Goal: Use online tool/utility: Utilize a website feature to perform a specific function

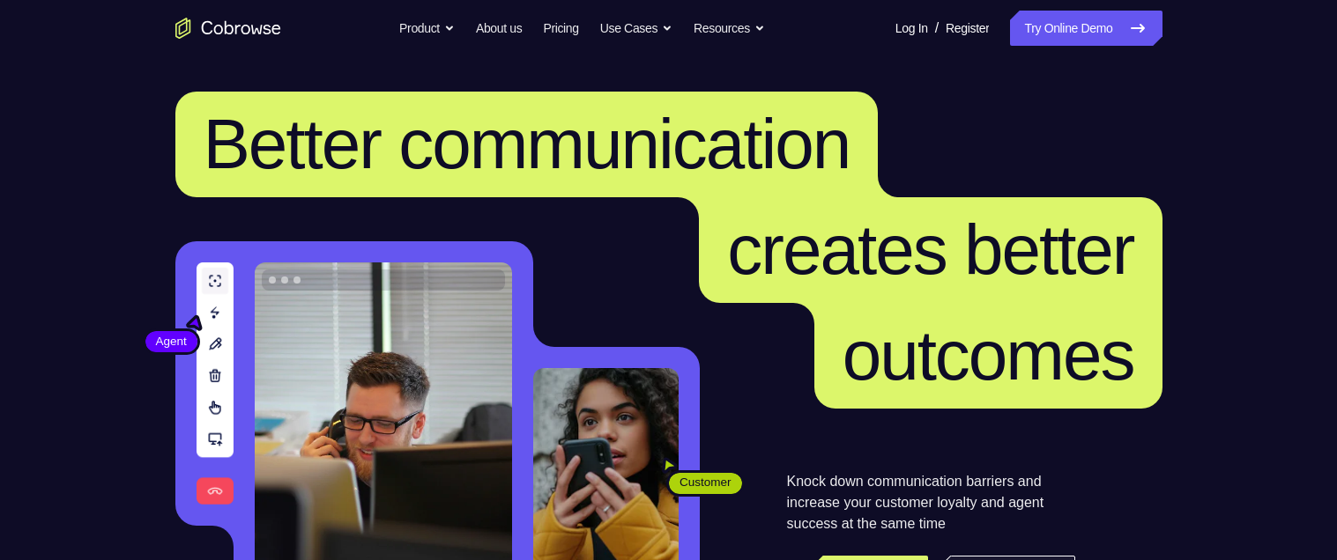
scroll to position [458, 0]
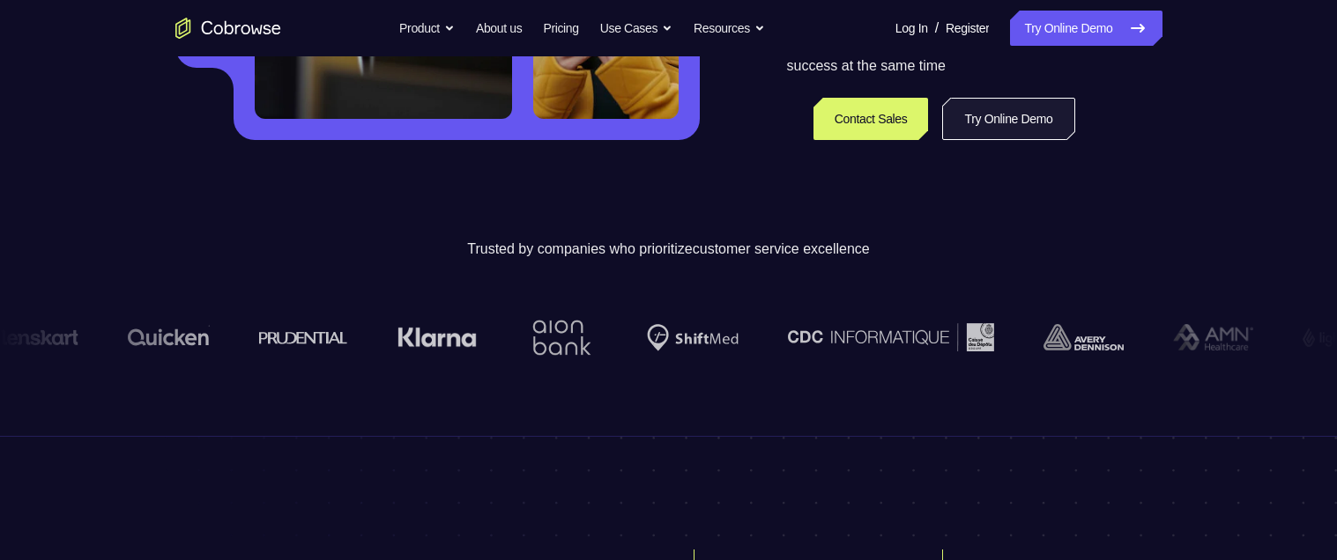
click at [958, 121] on link "Try Online Demo" at bounding box center [1008, 119] width 132 height 42
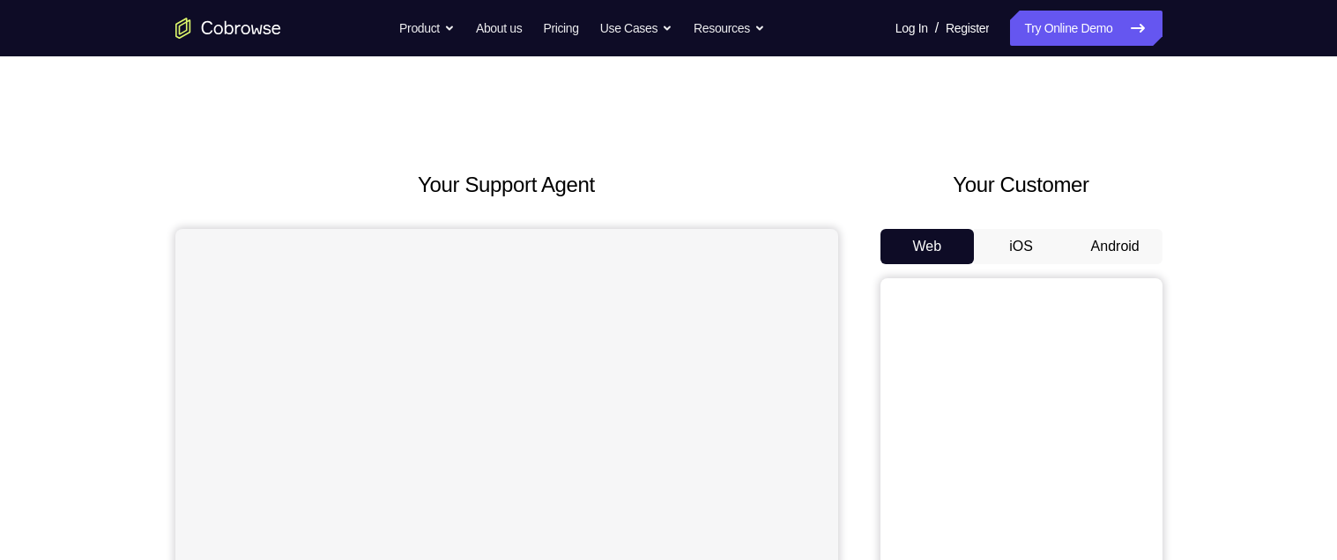
click at [1125, 233] on button "Android" at bounding box center [1115, 246] width 94 height 35
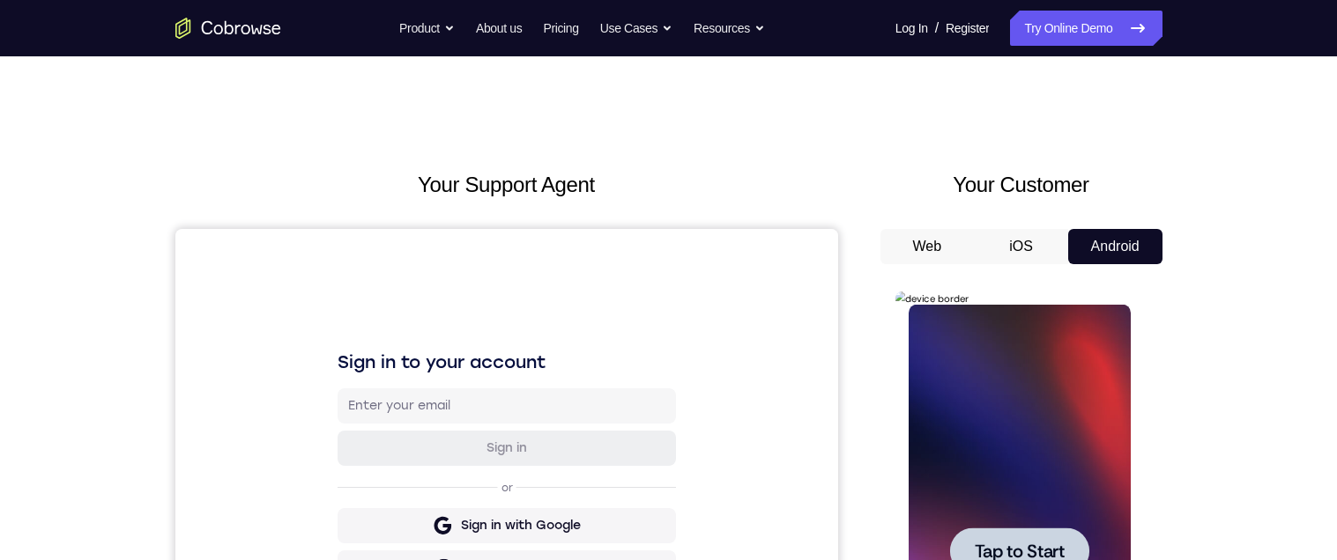
scroll to position [286, 0]
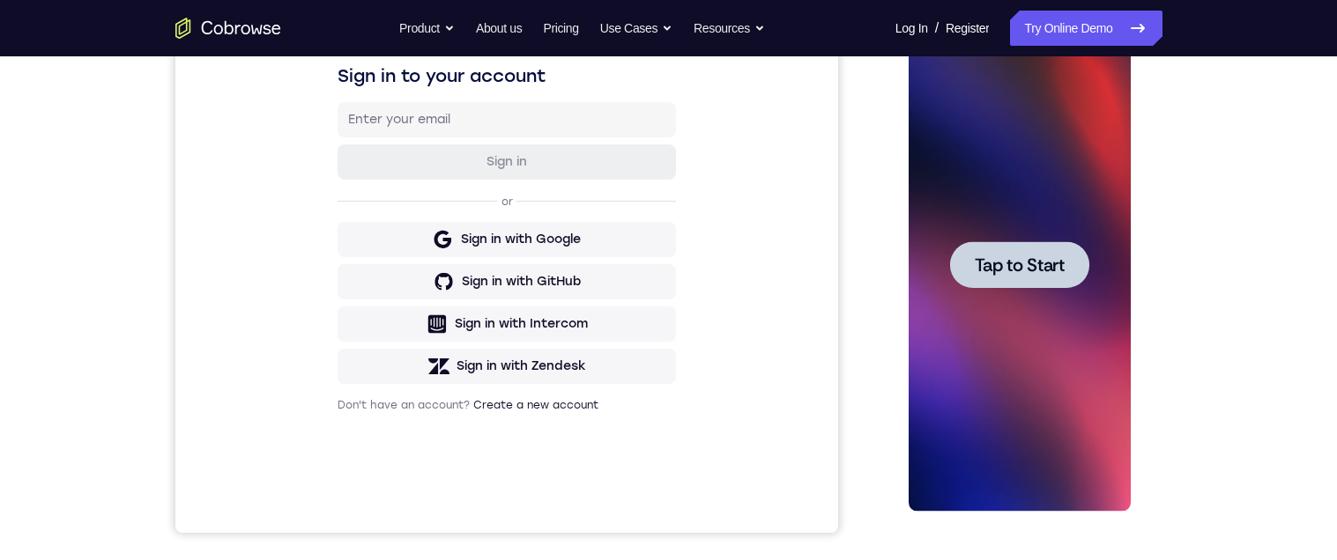
click at [1057, 261] on span "Tap to Start" at bounding box center [1020, 265] width 90 height 18
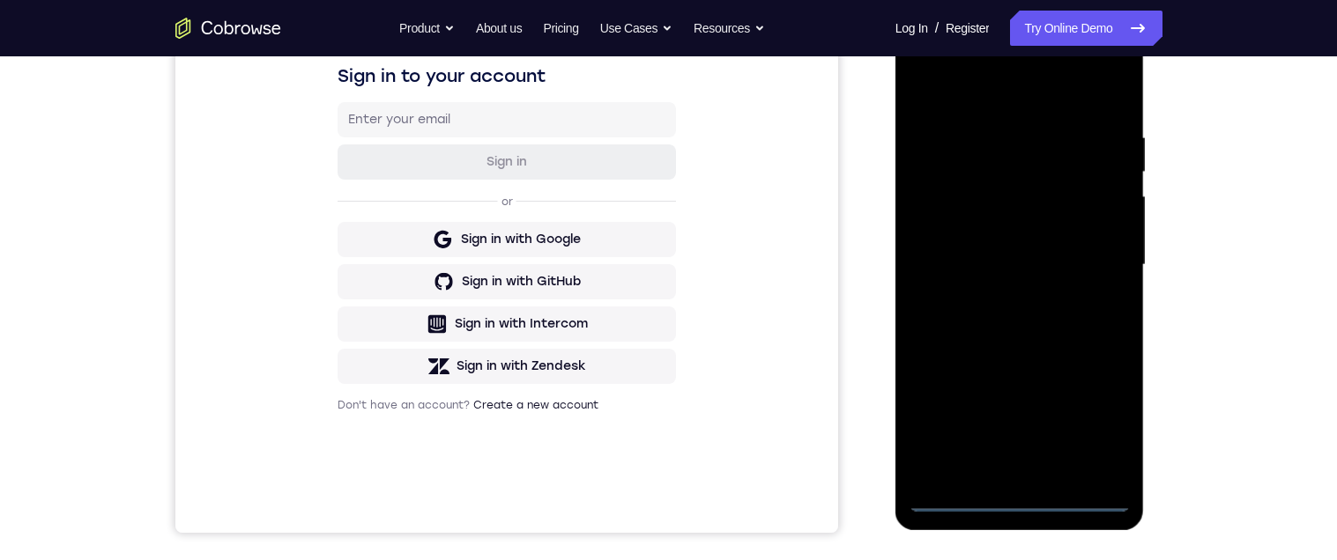
scroll to position [505, 0]
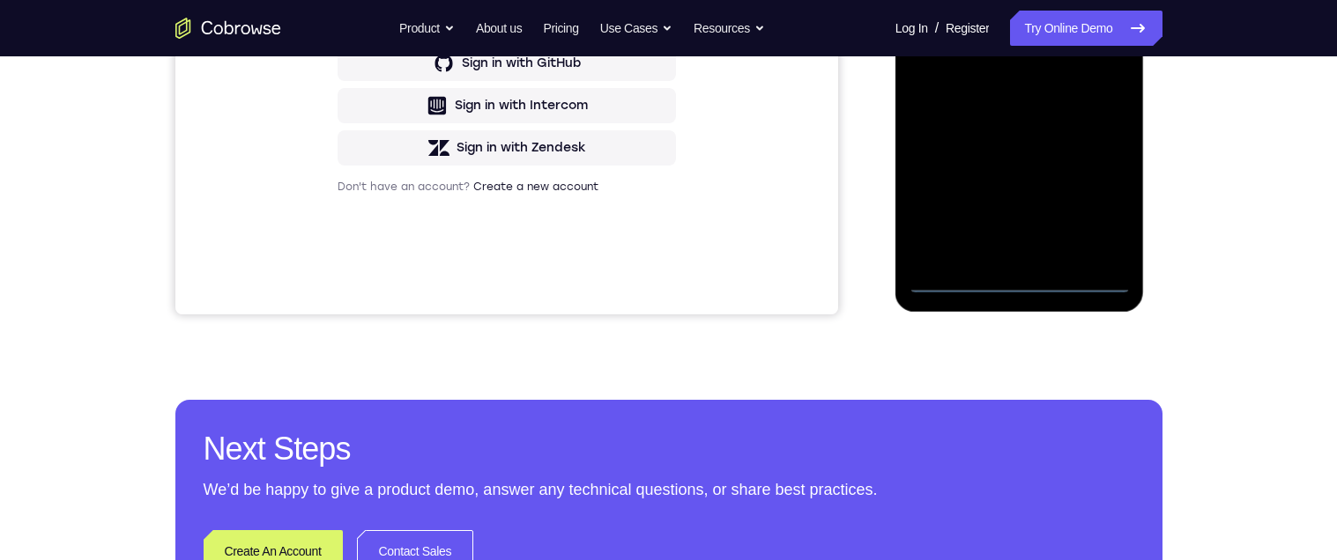
click at [1020, 278] on div at bounding box center [1020, 47] width 222 height 494
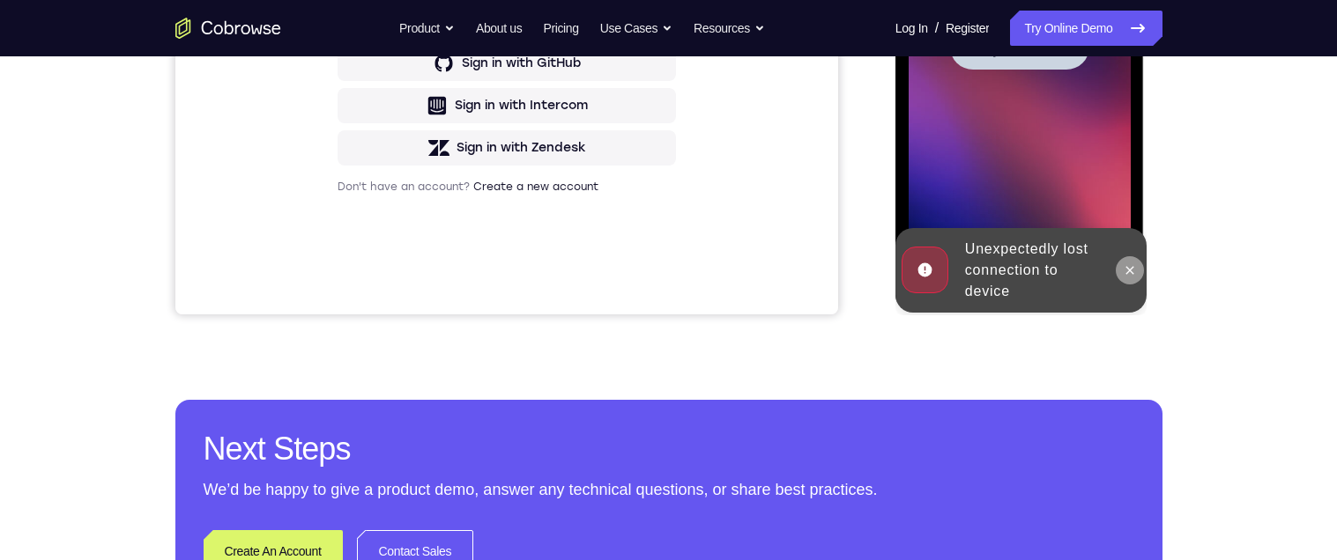
click at [1131, 264] on icon at bounding box center [1130, 271] width 14 height 14
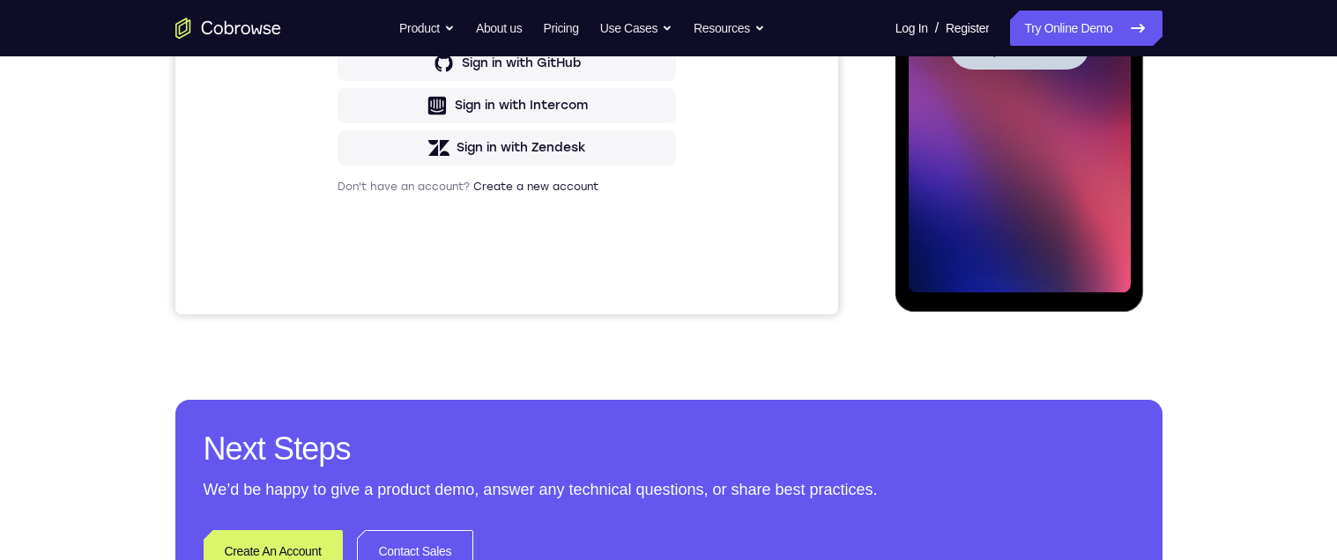
click at [1028, 39] on span "Tap to Start" at bounding box center [1020, 47] width 90 height 18
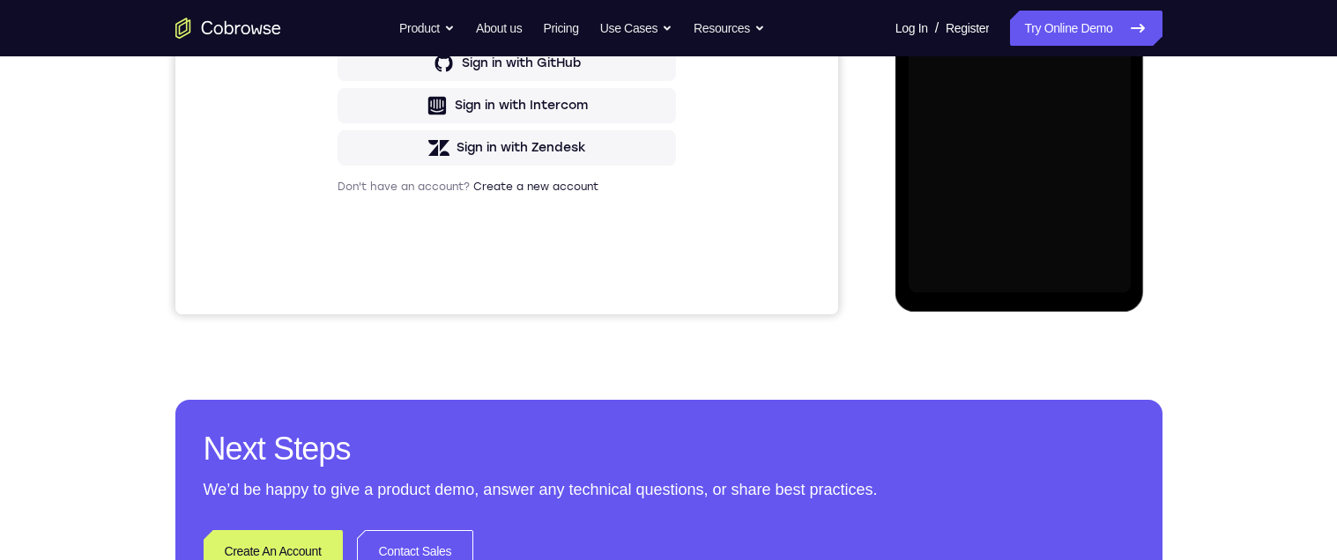
scroll to position [282, 0]
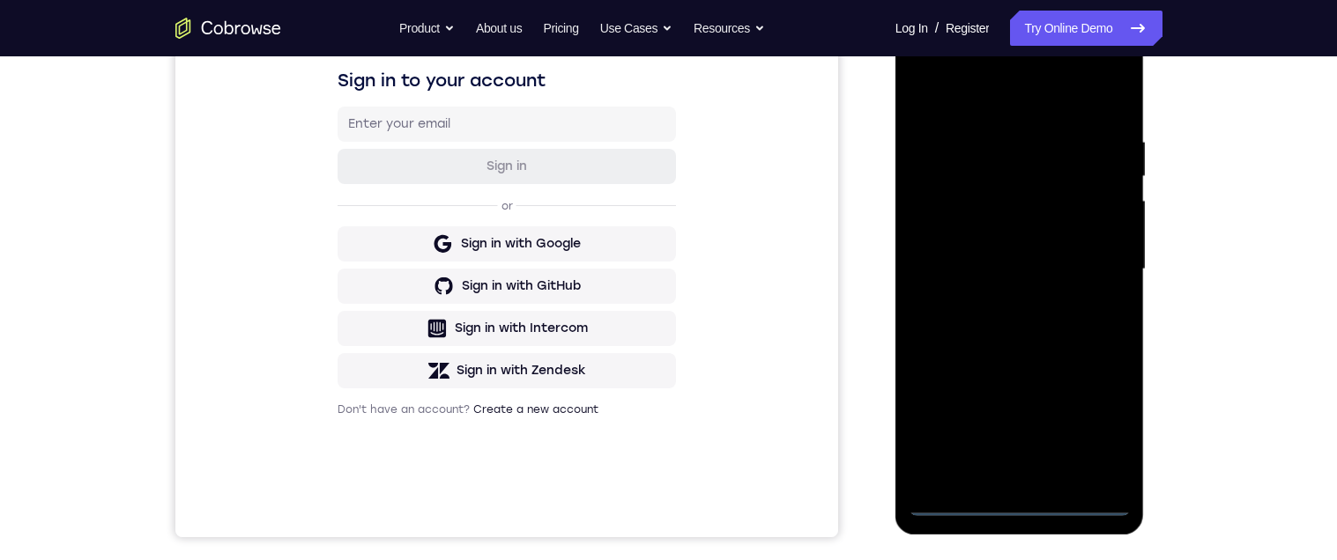
click at [1018, 503] on div at bounding box center [1020, 270] width 222 height 494
click at [1085, 419] on div at bounding box center [1020, 270] width 222 height 494
click at [979, 82] on div at bounding box center [1020, 270] width 222 height 494
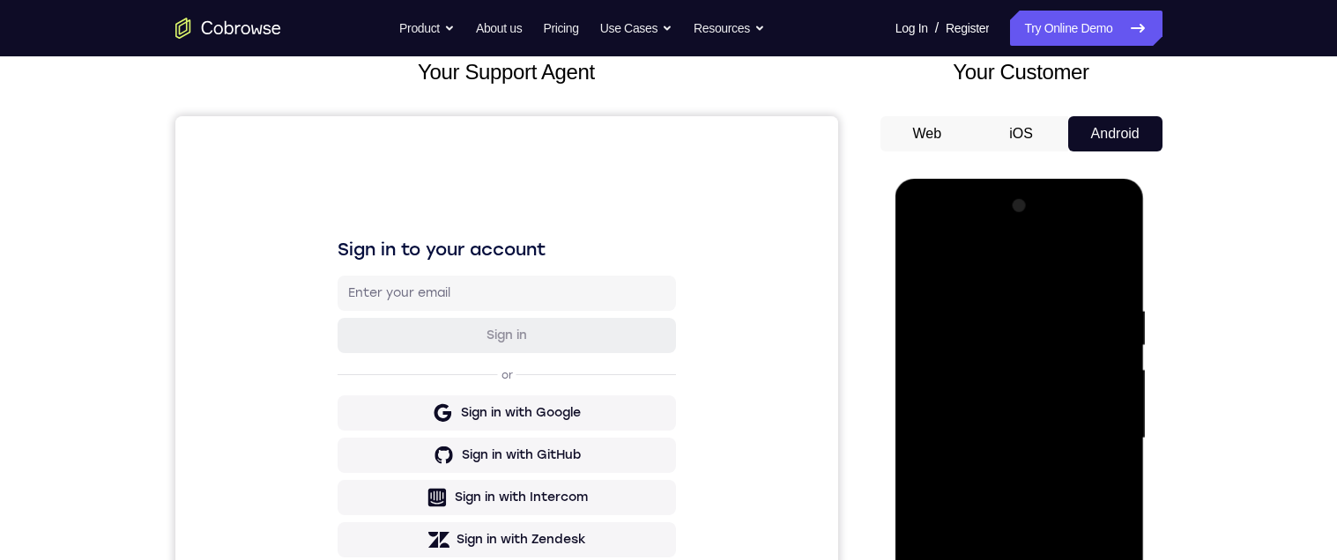
click at [1094, 422] on div at bounding box center [1020, 439] width 222 height 494
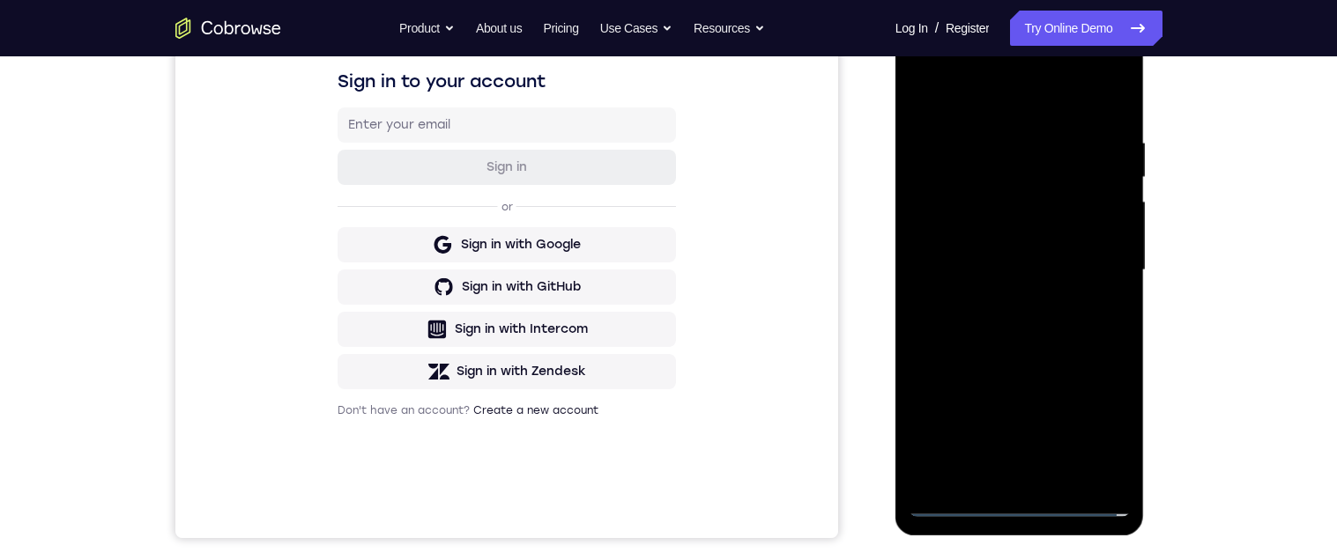
click at [999, 301] on div at bounding box center [1020, 271] width 222 height 494
click at [969, 245] on div at bounding box center [1020, 271] width 222 height 494
click at [965, 231] on div at bounding box center [1020, 271] width 222 height 494
click at [1110, 232] on div at bounding box center [1020, 271] width 222 height 494
click at [1114, 236] on div at bounding box center [1020, 271] width 222 height 494
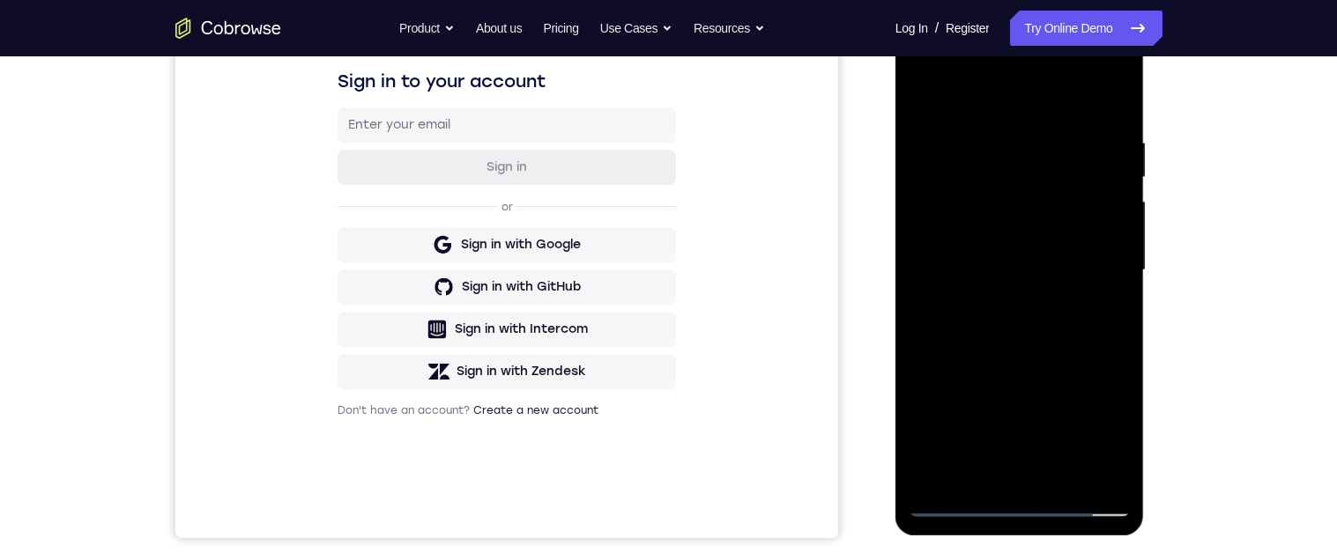
click at [1070, 269] on div at bounding box center [1020, 271] width 222 height 494
click at [1053, 324] on div at bounding box center [1020, 271] width 222 height 494
click at [1026, 321] on div at bounding box center [1020, 271] width 222 height 494
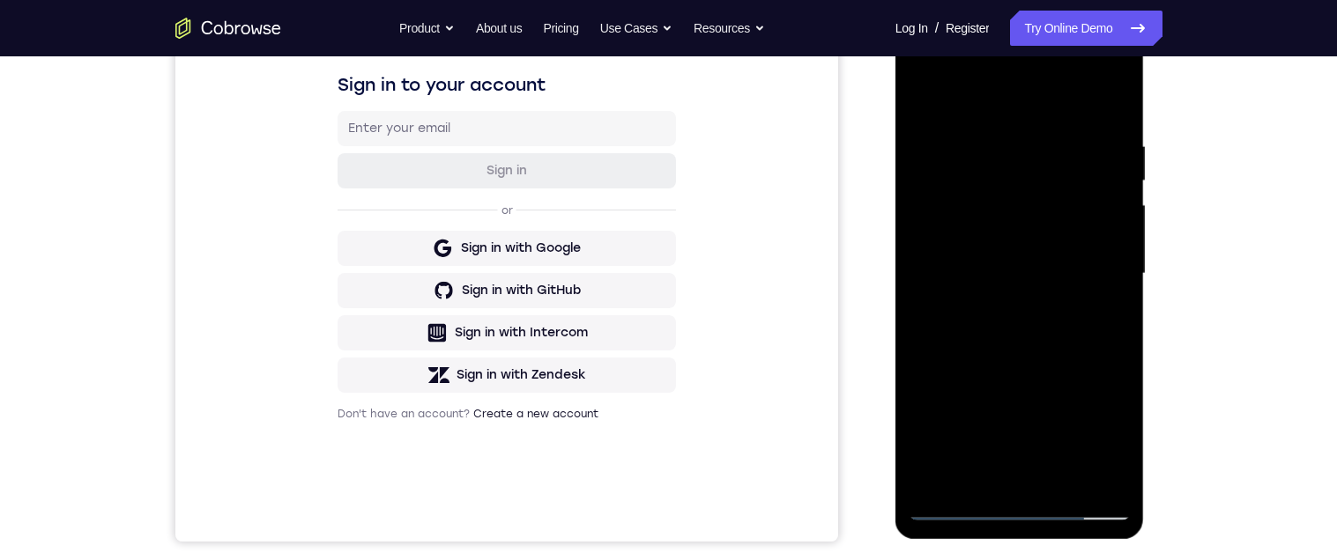
click at [1028, 318] on div at bounding box center [1020, 274] width 222 height 494
click at [1031, 340] on div at bounding box center [1020, 274] width 222 height 494
click at [994, 144] on div at bounding box center [1020, 274] width 222 height 494
click at [1080, 182] on div at bounding box center [1020, 274] width 222 height 494
click at [1112, 188] on div at bounding box center [1020, 274] width 222 height 494
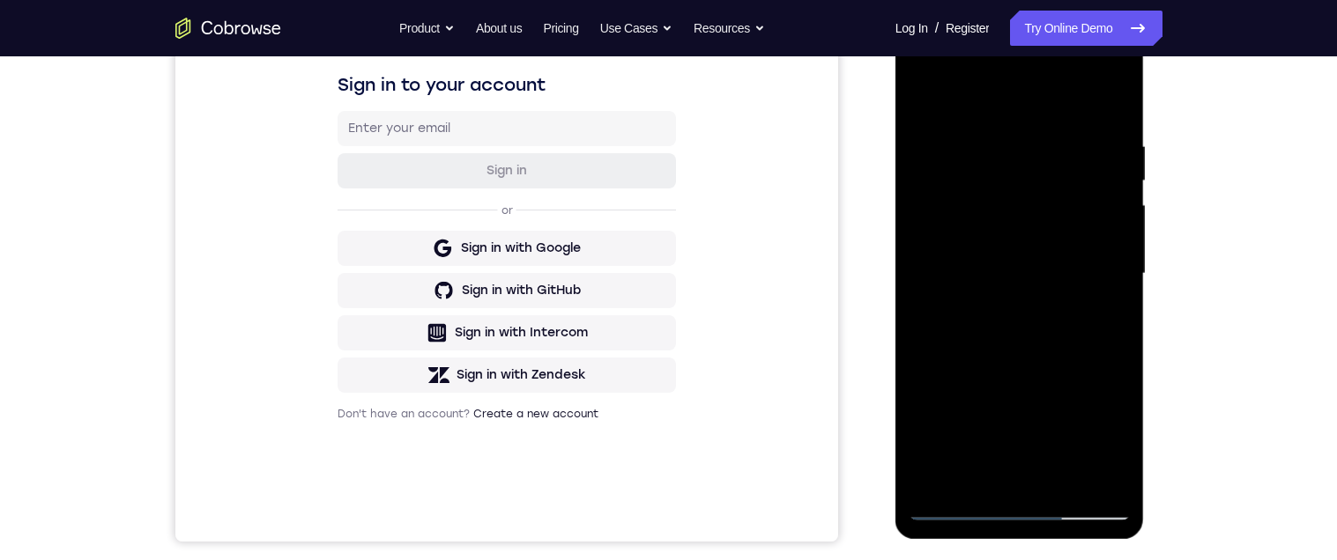
scroll to position [279, 0]
click at [1093, 213] on div at bounding box center [1020, 273] width 222 height 494
click at [1102, 184] on div at bounding box center [1020, 273] width 222 height 494
click at [1103, 188] on div at bounding box center [1020, 273] width 222 height 494
click at [1102, 201] on div at bounding box center [1020, 273] width 222 height 494
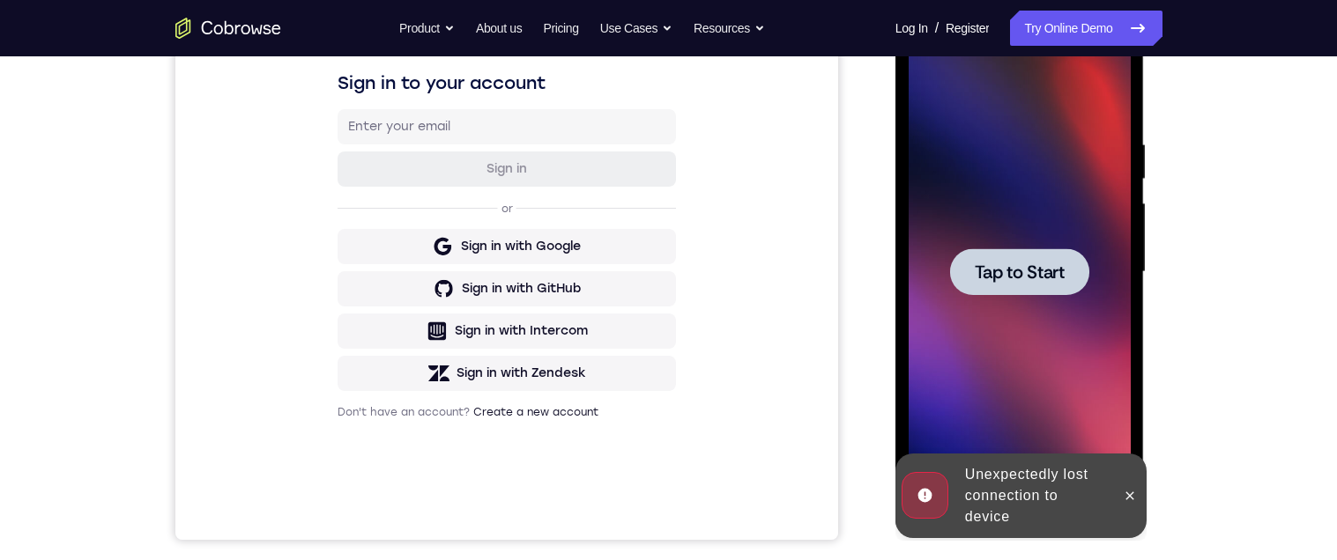
click at [1033, 272] on span "Tap to Start" at bounding box center [1020, 273] width 90 height 18
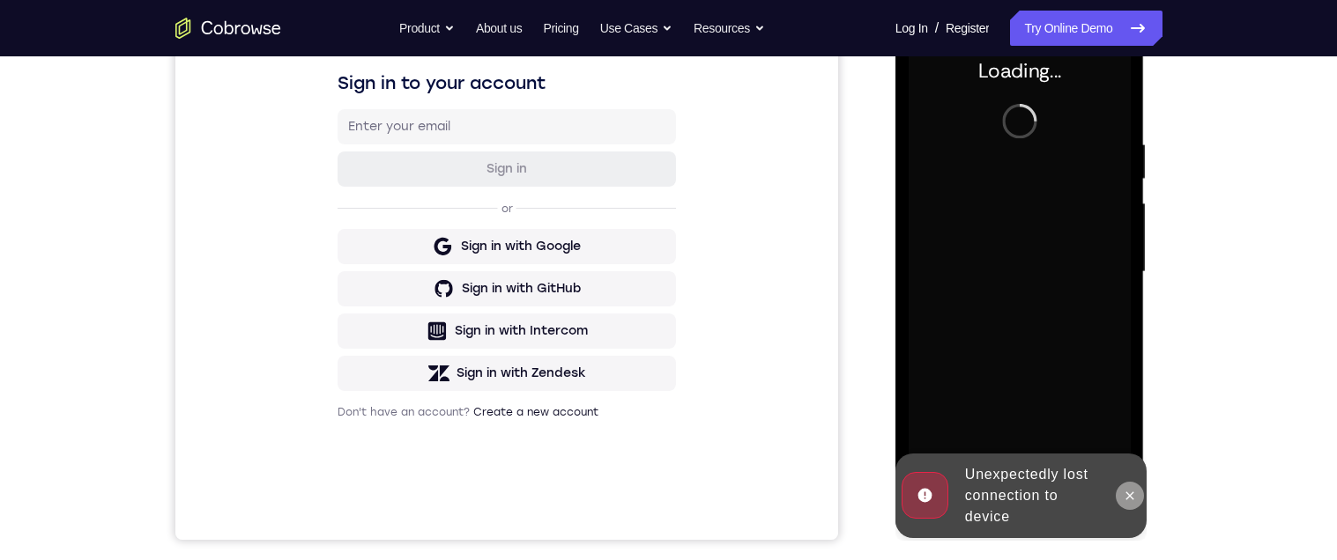
click at [1123, 494] on icon at bounding box center [1130, 496] width 14 height 14
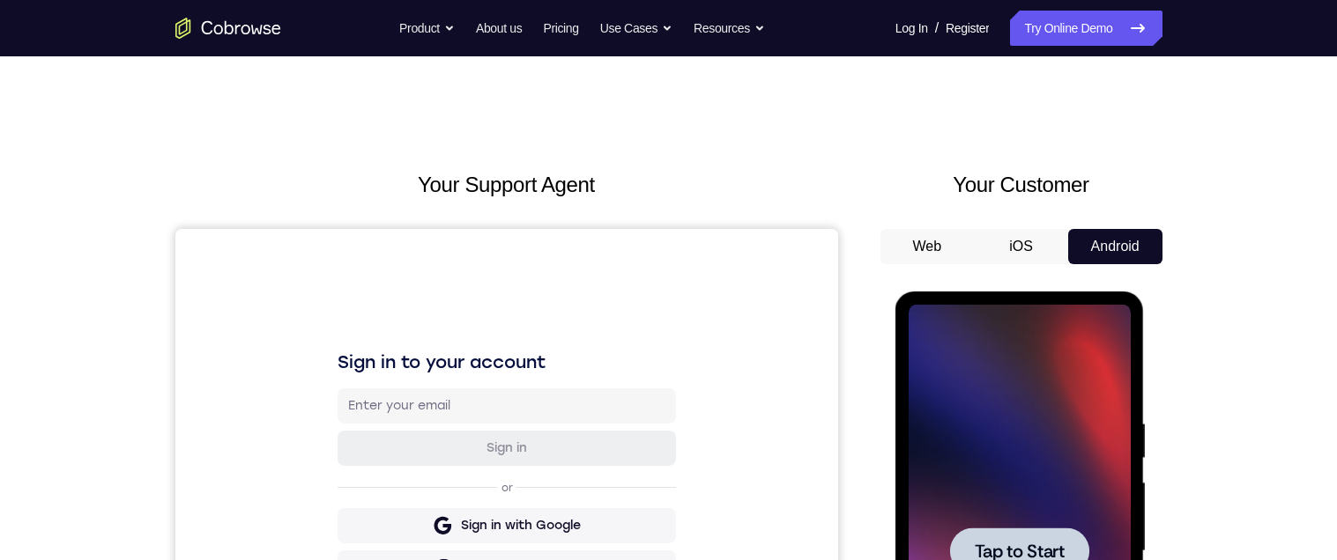
scroll to position [271, 0]
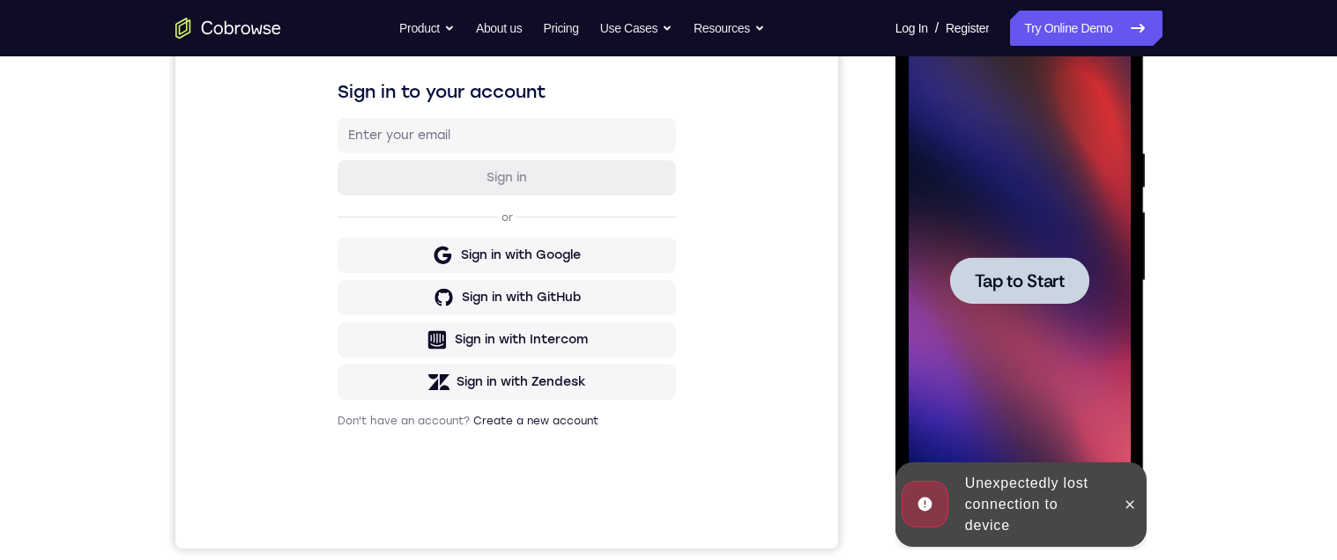
click at [968, 283] on div at bounding box center [1019, 280] width 139 height 47
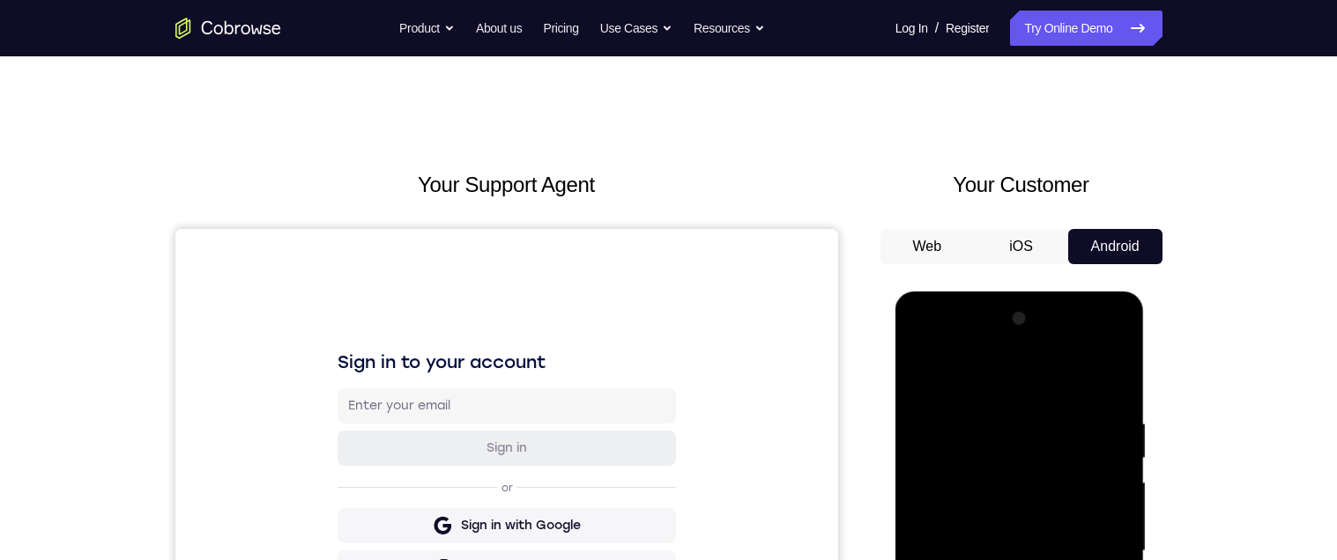
scroll to position [410, 0]
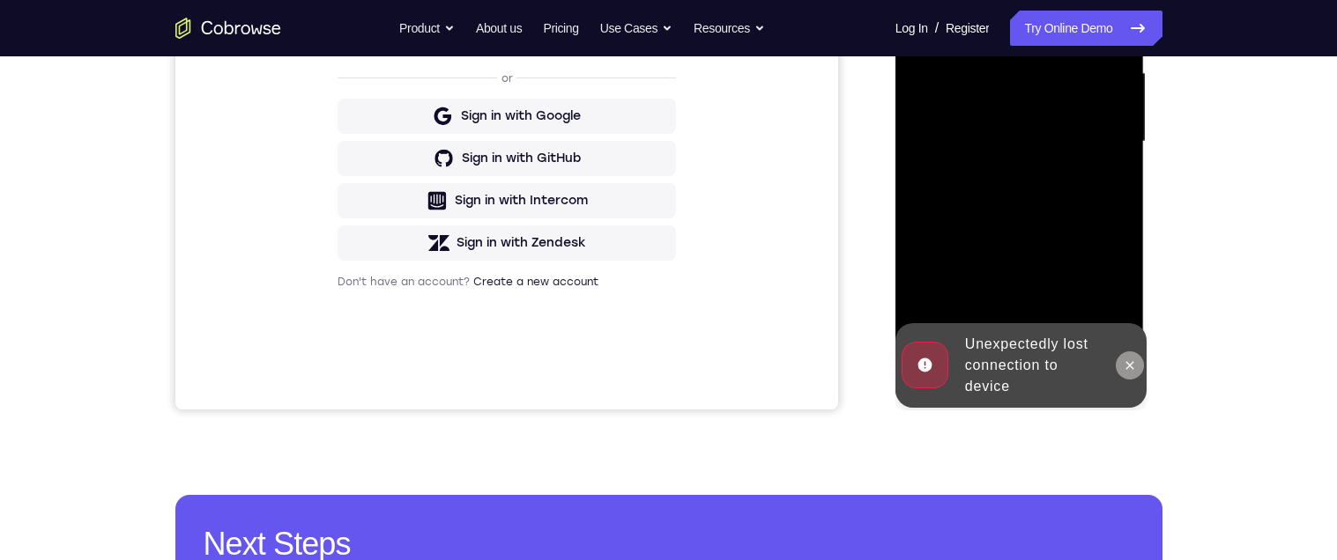
click at [1127, 368] on icon at bounding box center [1130, 365] width 8 height 8
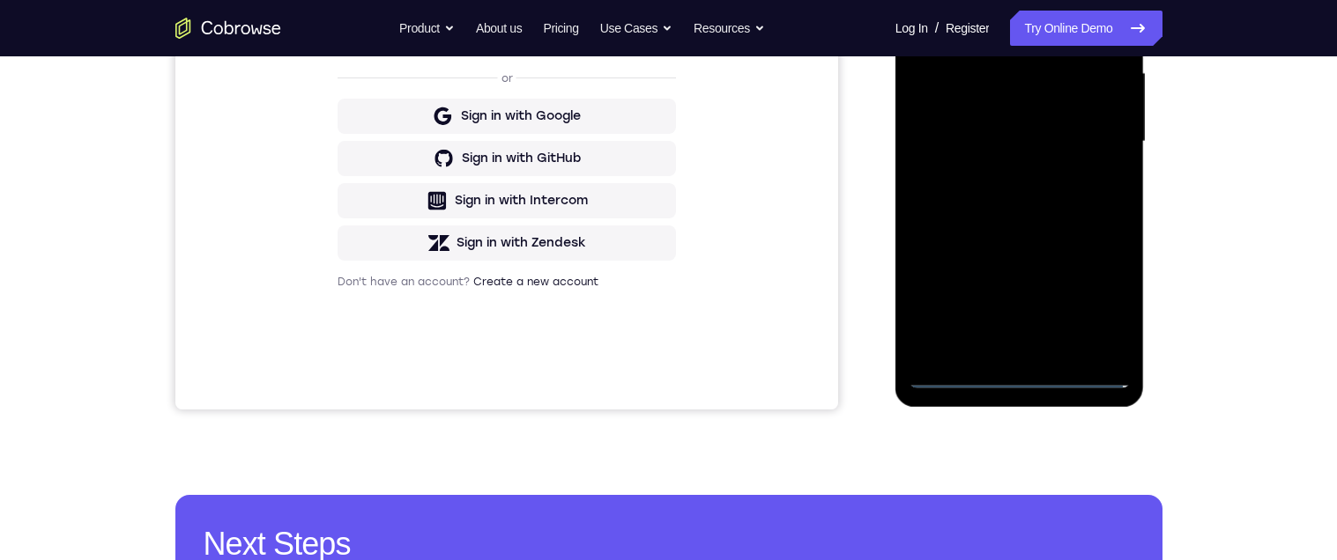
click at [1019, 374] on div at bounding box center [1020, 142] width 222 height 494
click at [1092, 299] on div at bounding box center [1020, 142] width 222 height 494
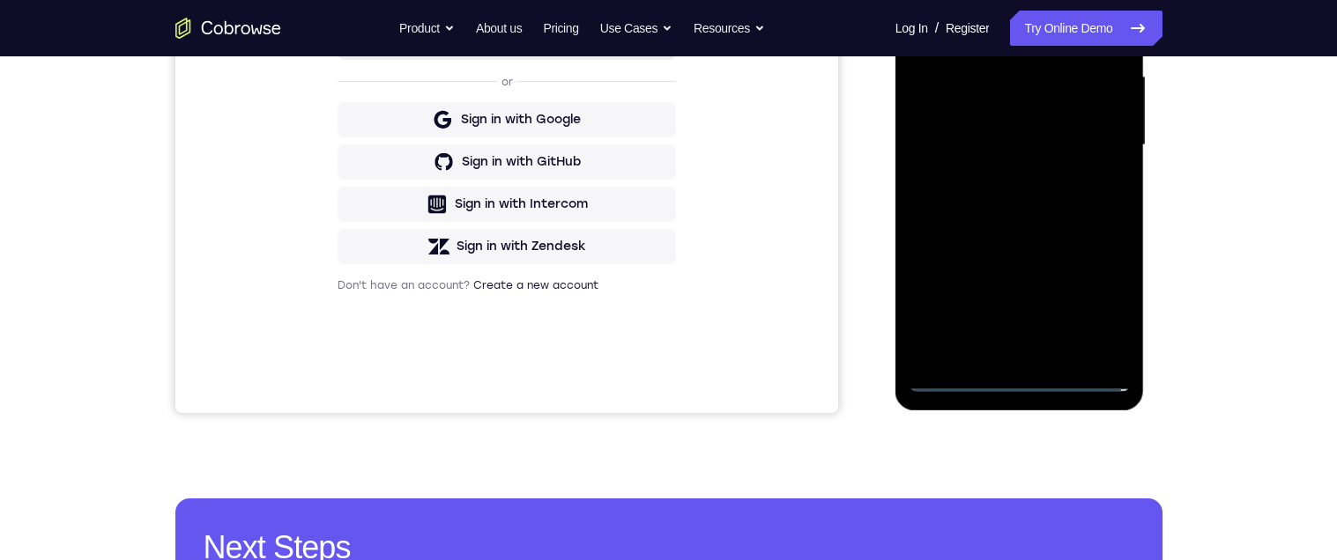
scroll to position [152, 0]
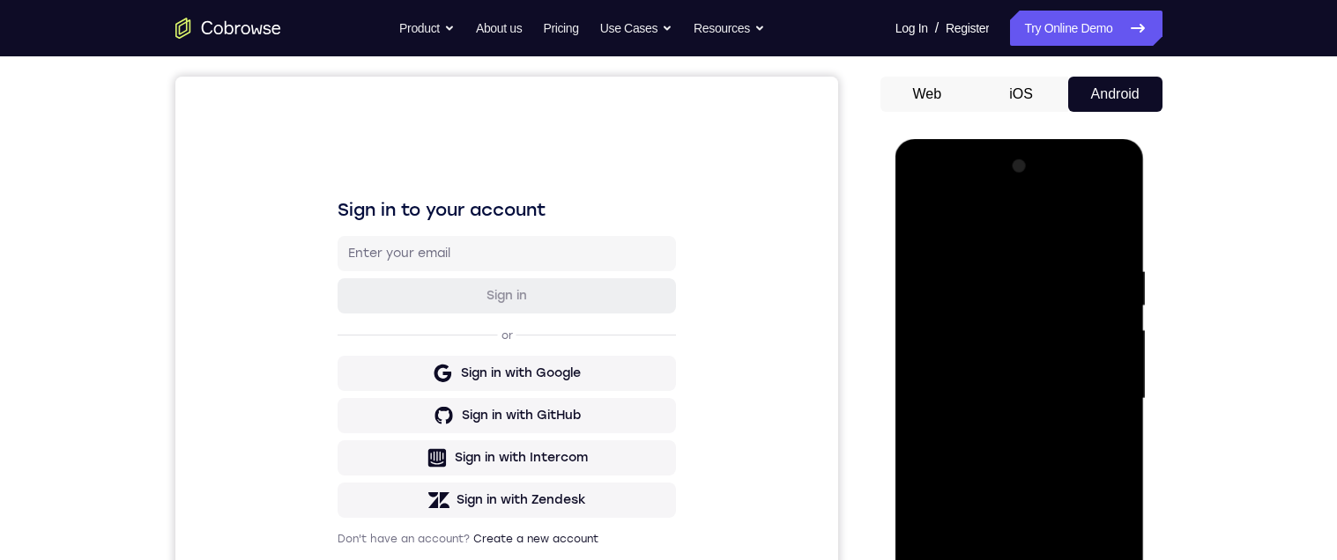
click at [1013, 216] on div at bounding box center [1020, 399] width 222 height 494
click at [1087, 390] on div at bounding box center [1020, 399] width 222 height 494
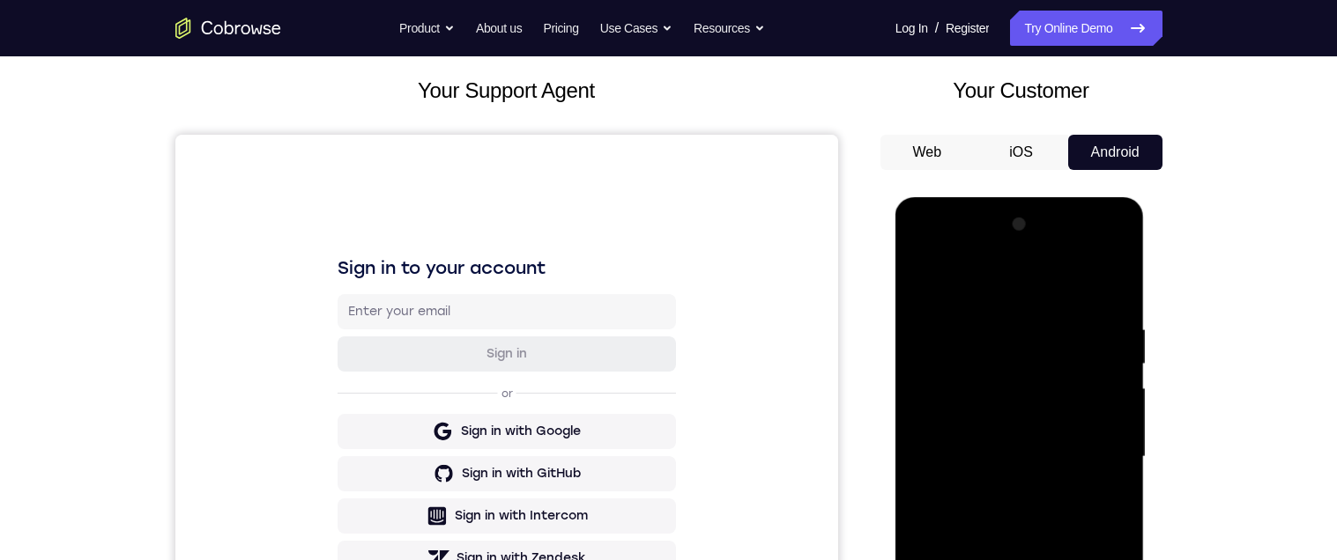
click at [1089, 459] on div at bounding box center [1020, 458] width 222 height 494
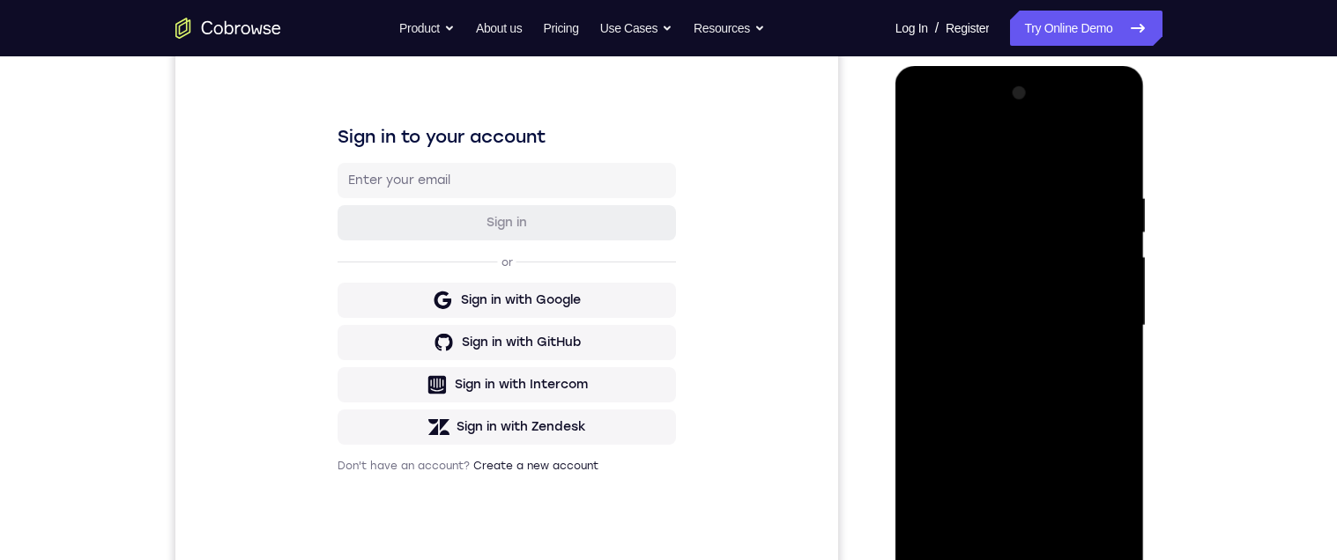
click at [1012, 356] on div at bounding box center [1020, 326] width 222 height 494
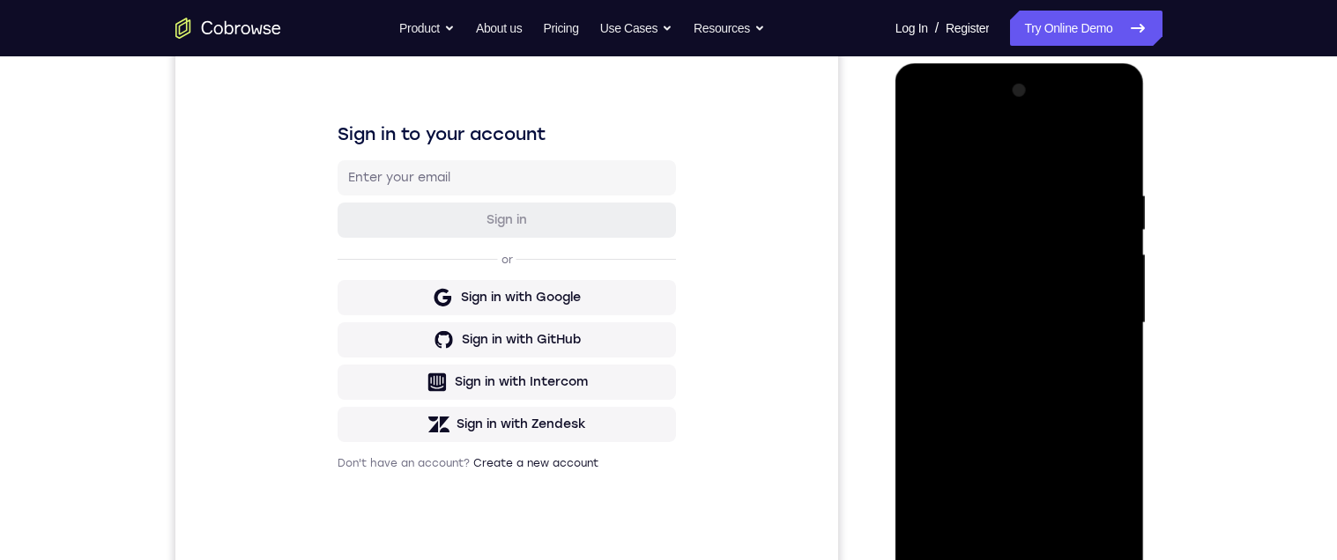
click at [1041, 312] on div at bounding box center [1020, 324] width 222 height 494
click at [1037, 286] on div at bounding box center [1020, 324] width 222 height 494
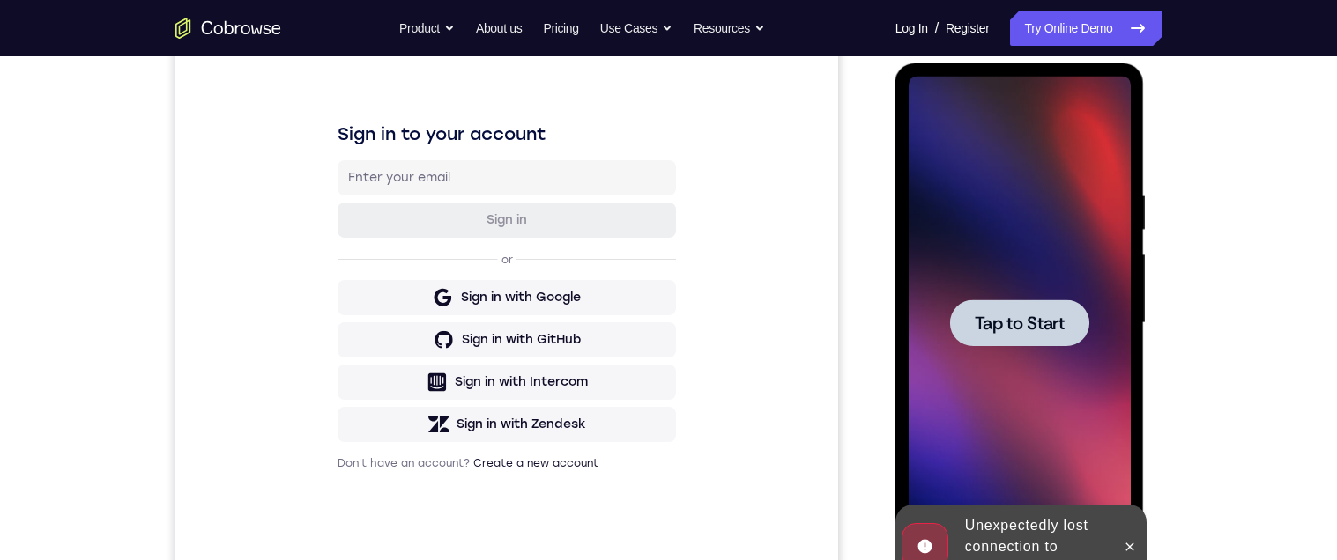
scroll to position [0, 0]
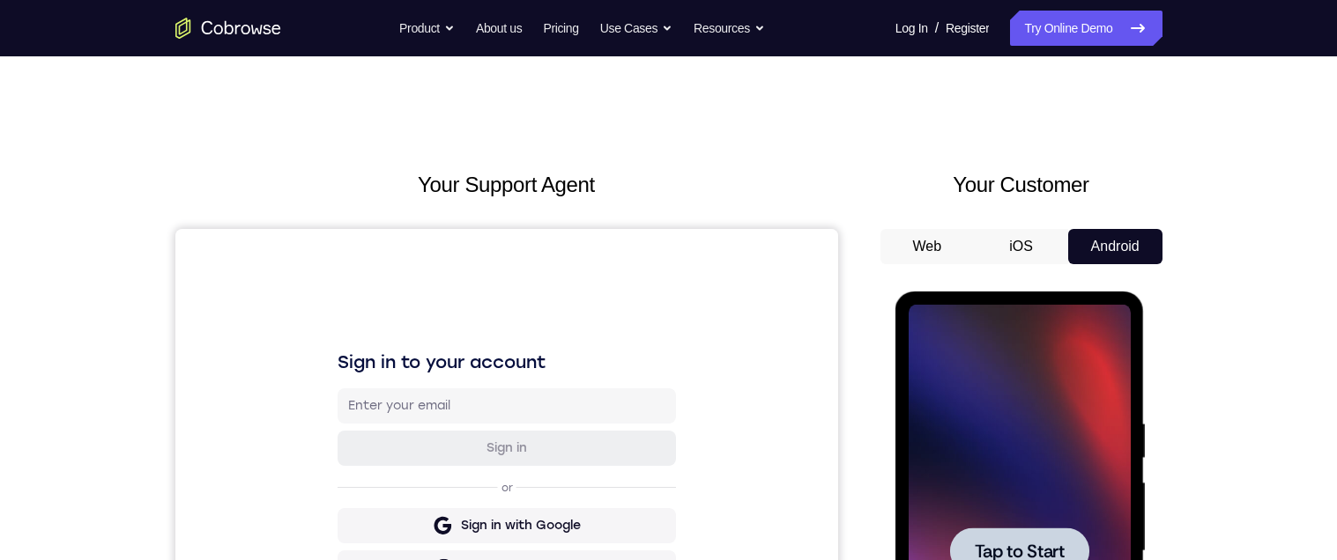
click at [1001, 557] on span "Tap to Start" at bounding box center [1020, 552] width 90 height 18
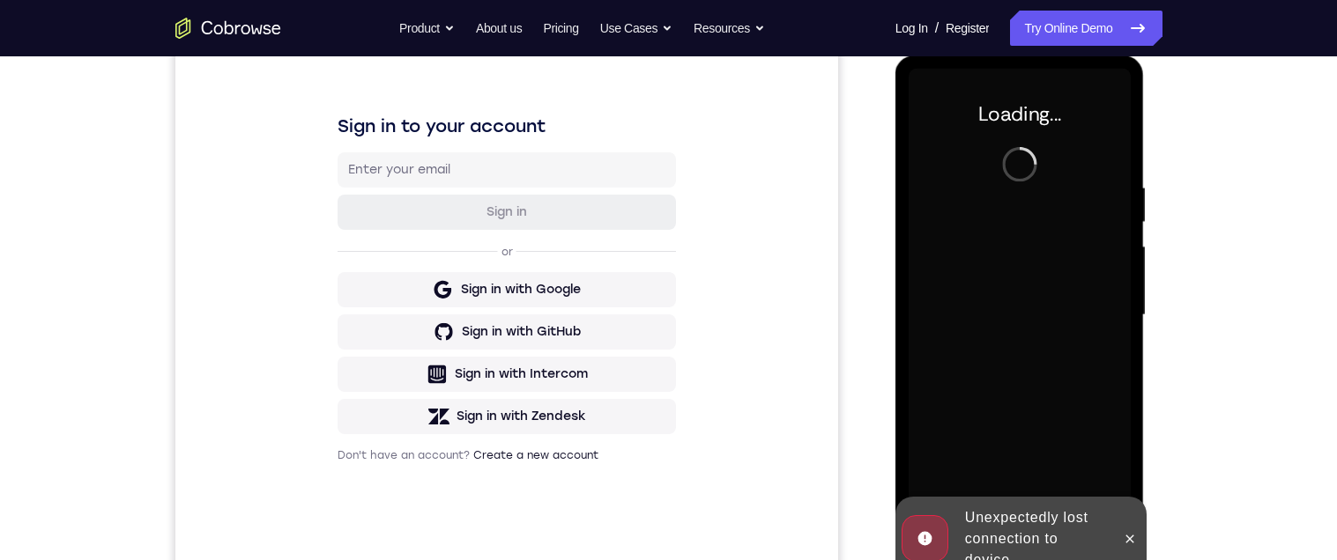
scroll to position [242, 0]
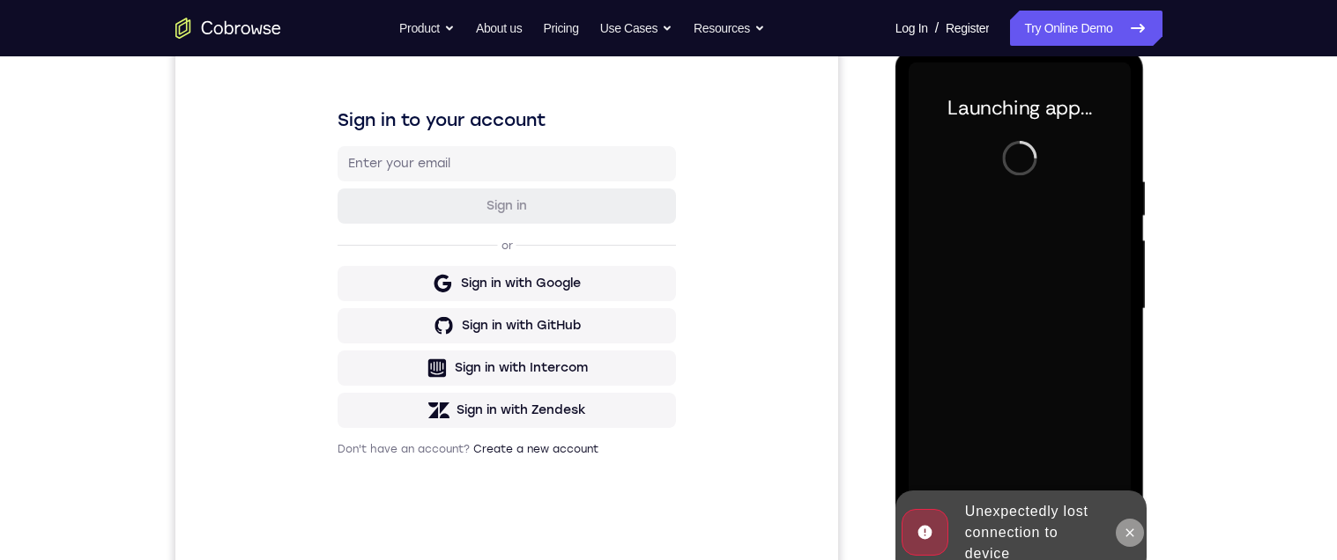
click at [1133, 523] on button at bounding box center [1130, 533] width 28 height 28
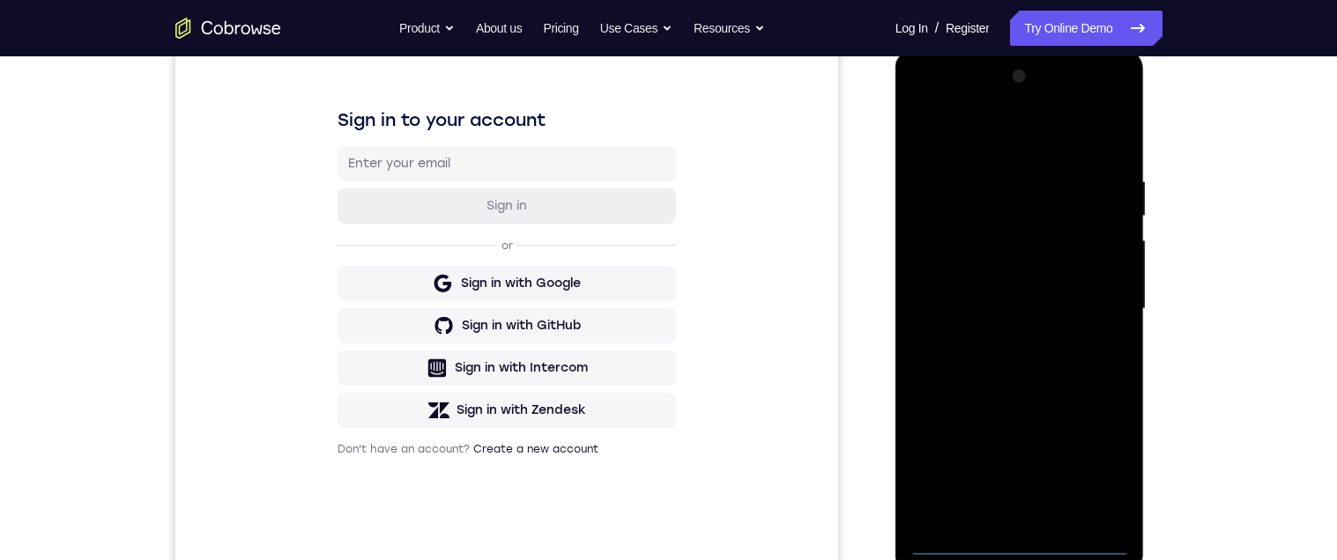
scroll to position [305, 0]
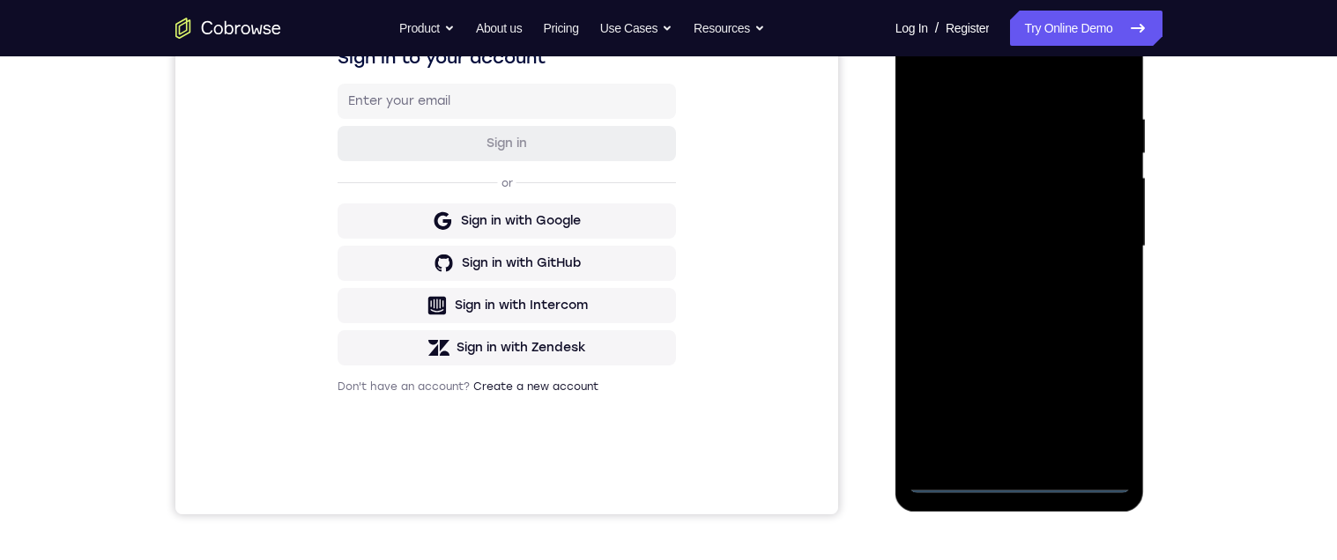
click at [1020, 479] on div at bounding box center [1020, 247] width 222 height 494
click at [1098, 390] on div at bounding box center [1020, 247] width 222 height 494
click at [1028, 76] on div at bounding box center [1020, 247] width 222 height 494
click at [1088, 236] on div at bounding box center [1020, 247] width 222 height 494
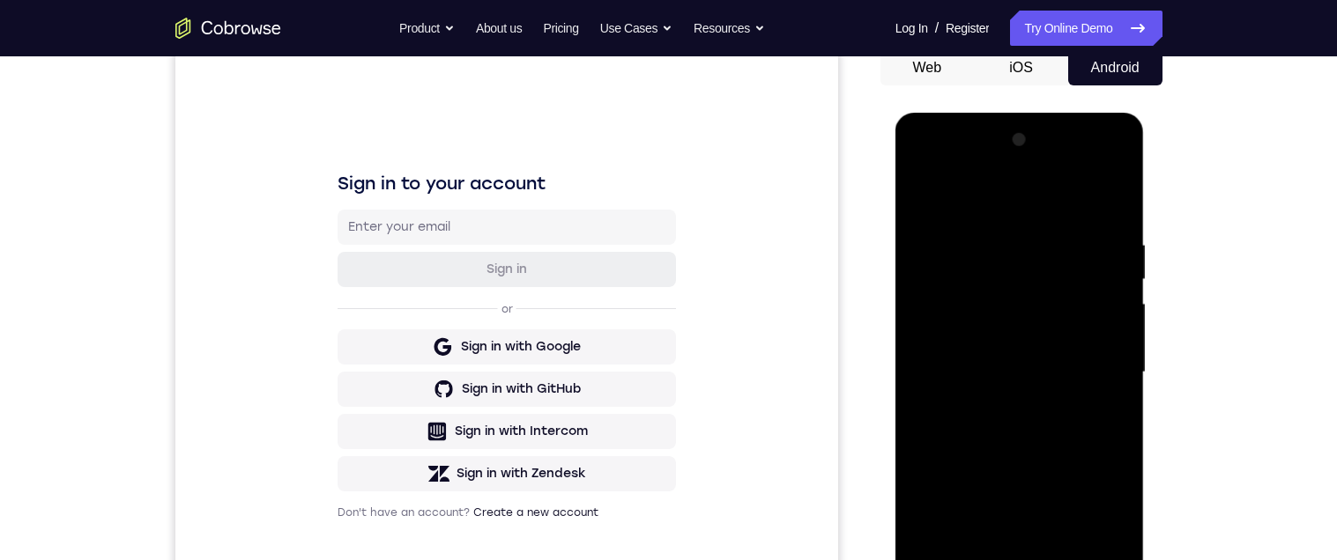
scroll to position [189, 0]
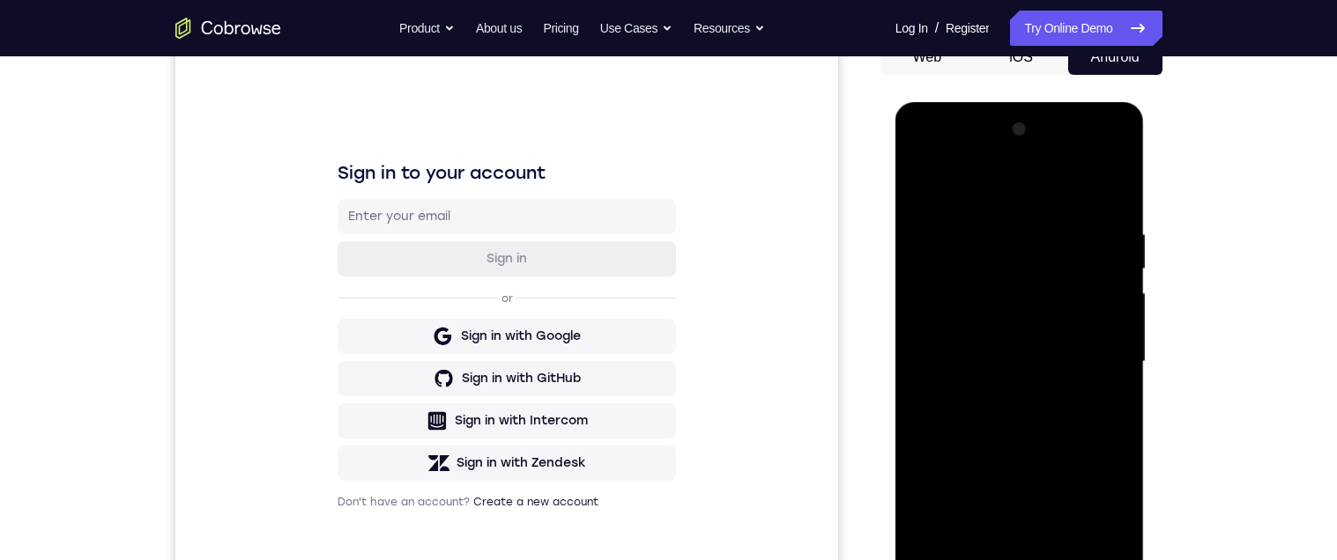
click at [999, 390] on div at bounding box center [1020, 362] width 222 height 494
click at [1006, 338] on div at bounding box center [1020, 362] width 222 height 494
click at [1041, 330] on div at bounding box center [1020, 362] width 222 height 494
click at [1102, 326] on div at bounding box center [1020, 362] width 222 height 494
click at [1111, 321] on div at bounding box center [1020, 362] width 222 height 494
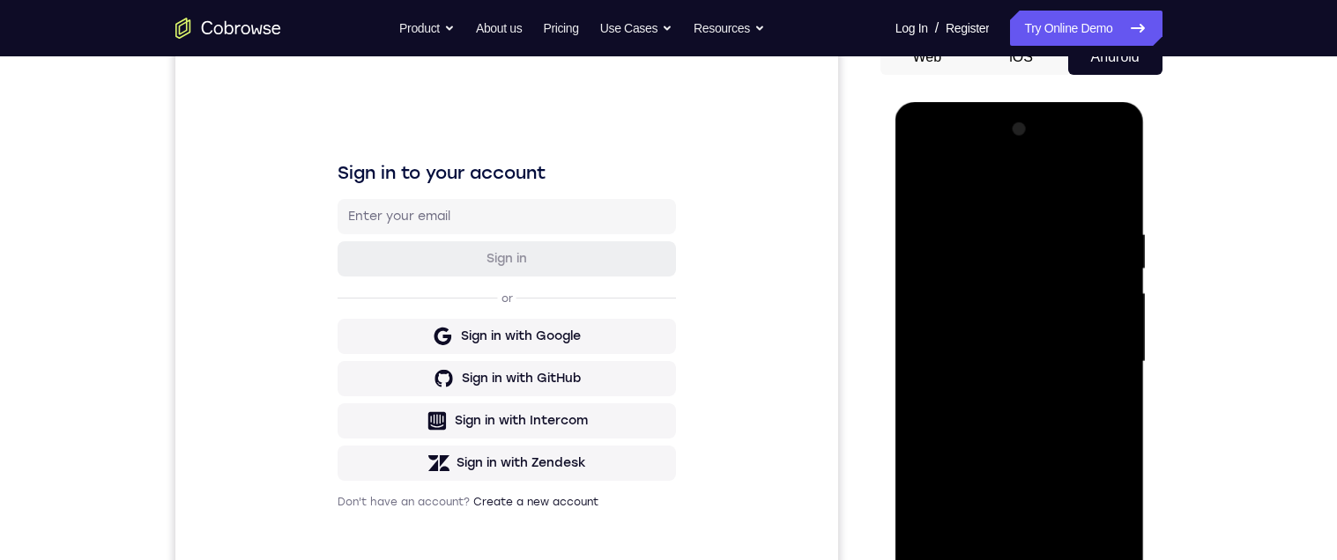
click at [1078, 361] on div at bounding box center [1020, 362] width 222 height 494
click at [1096, 424] on div at bounding box center [1020, 362] width 222 height 494
click at [1065, 410] on div at bounding box center [1020, 362] width 222 height 494
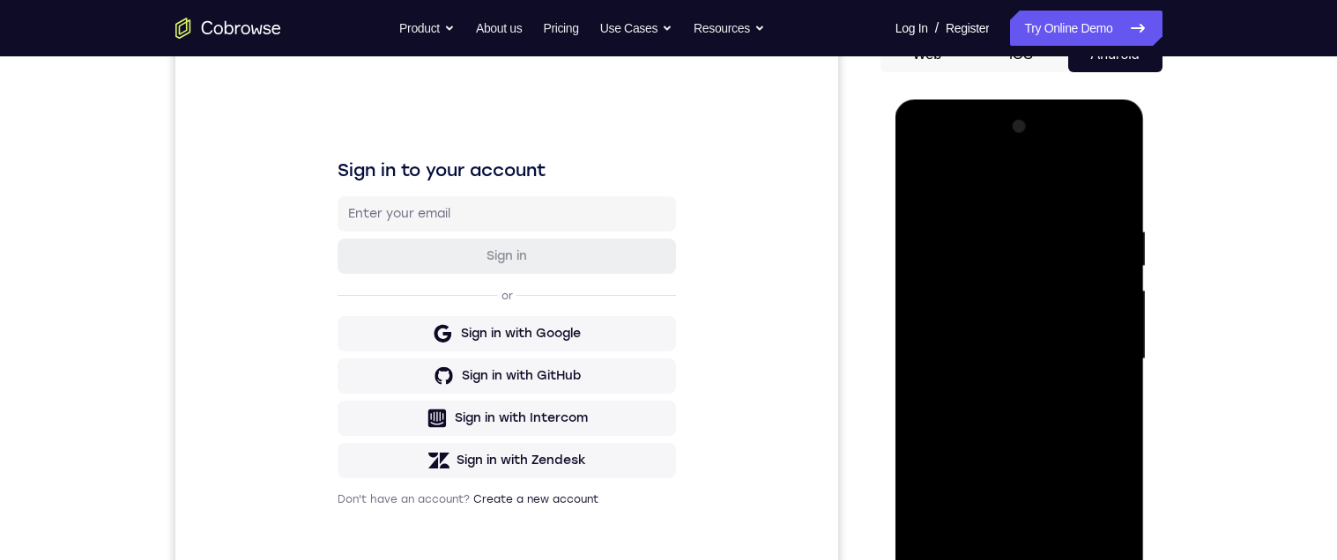
click at [1013, 428] on div at bounding box center [1020, 360] width 222 height 494
click at [992, 222] on div at bounding box center [1020, 360] width 222 height 494
click at [1118, 322] on div at bounding box center [1020, 360] width 222 height 494
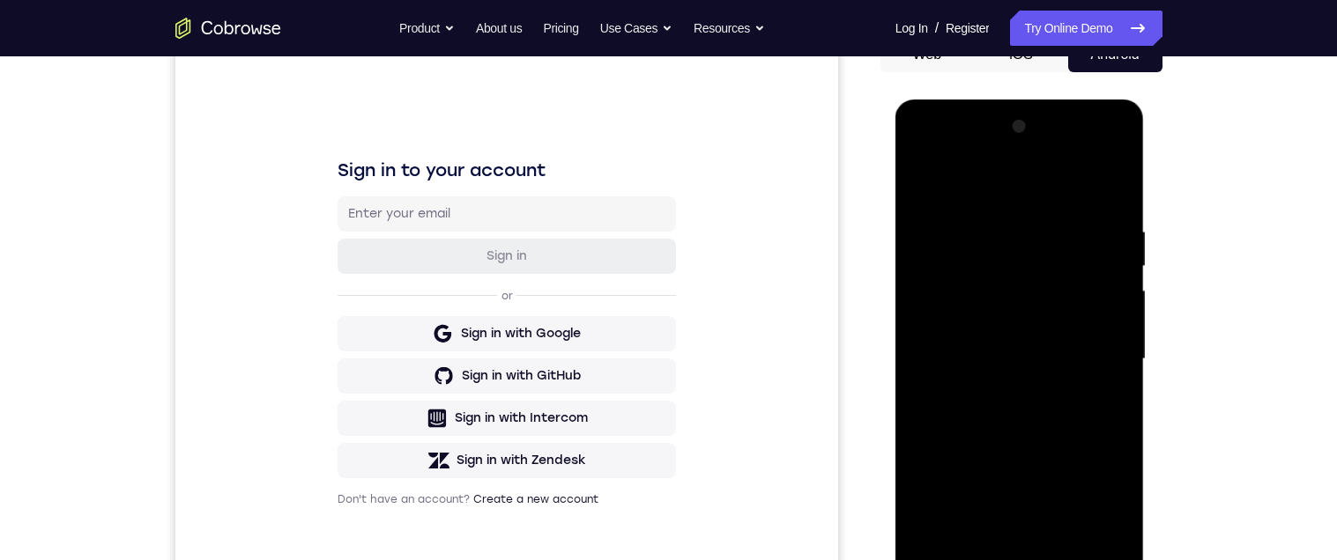
click at [1118, 322] on div at bounding box center [1020, 360] width 222 height 494
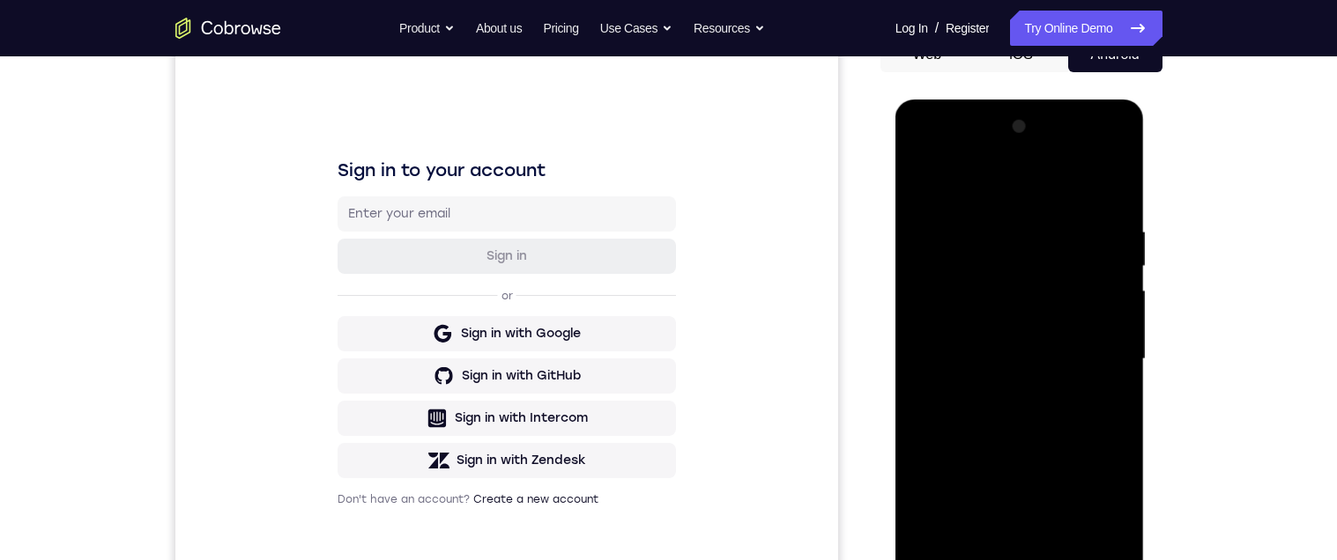
click at [1118, 322] on div at bounding box center [1020, 360] width 222 height 494
click at [1104, 293] on div at bounding box center [1020, 360] width 222 height 494
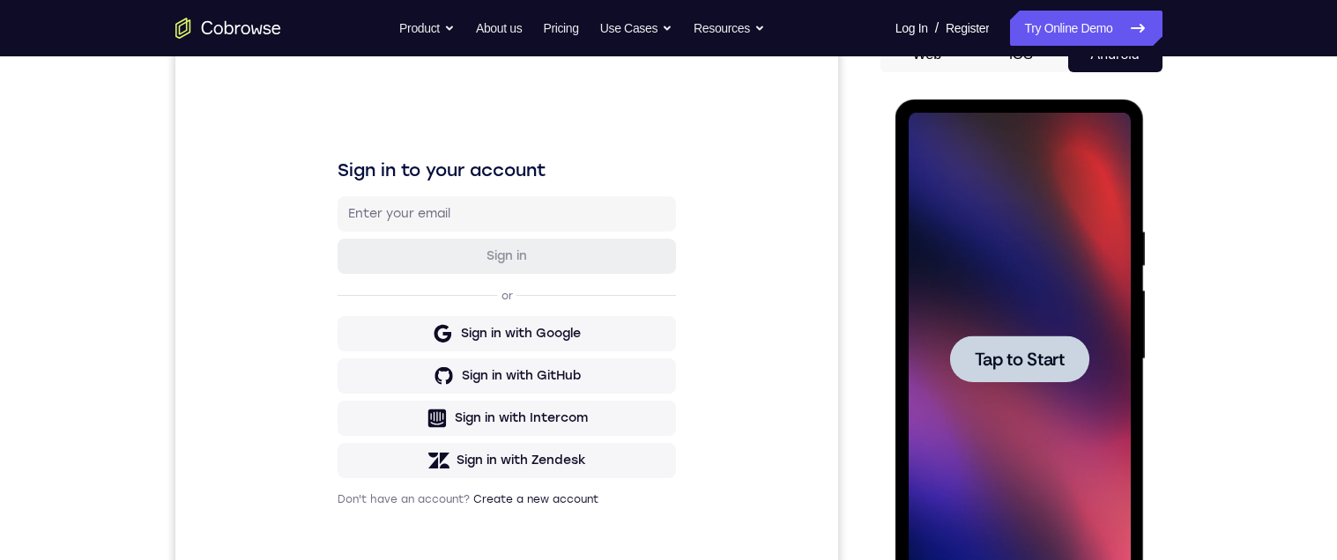
click at [1020, 355] on span "Tap to Start" at bounding box center [1020, 360] width 90 height 18
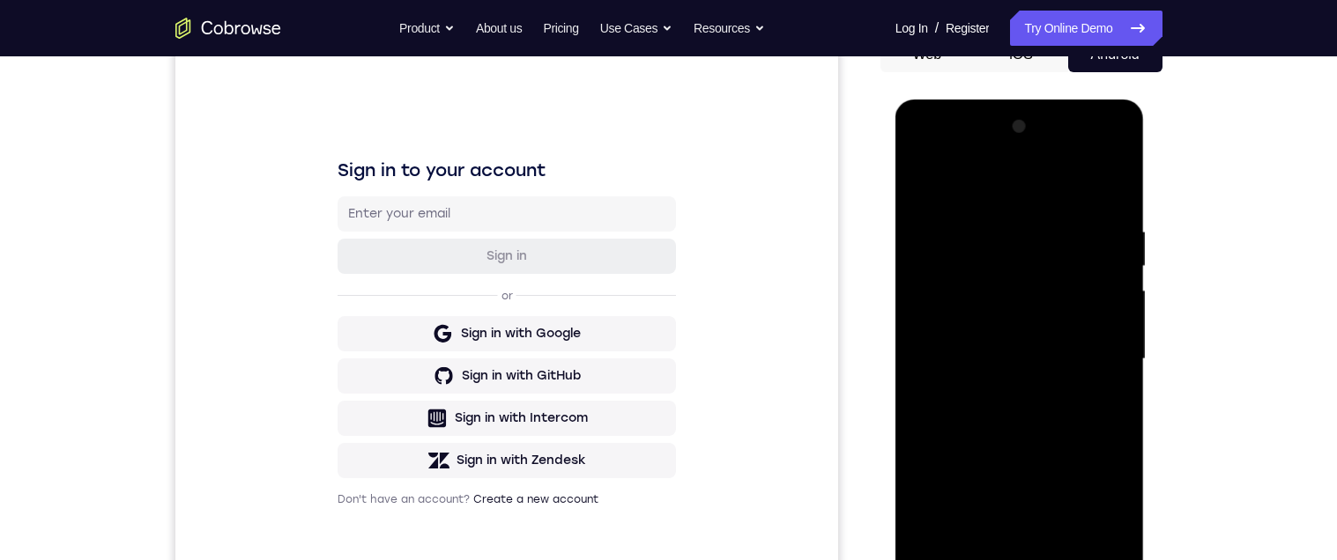
scroll to position [360, 0]
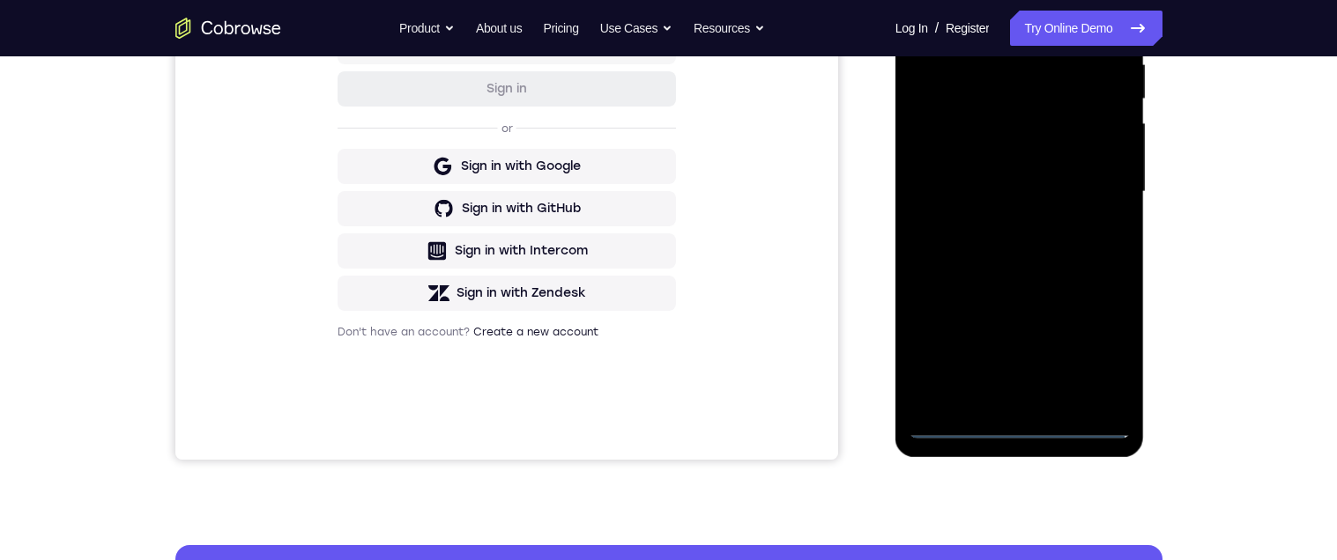
click at [1016, 426] on div at bounding box center [1020, 192] width 222 height 494
click at [1089, 356] on div at bounding box center [1020, 192] width 222 height 494
click at [968, 14] on div at bounding box center [1020, 192] width 222 height 494
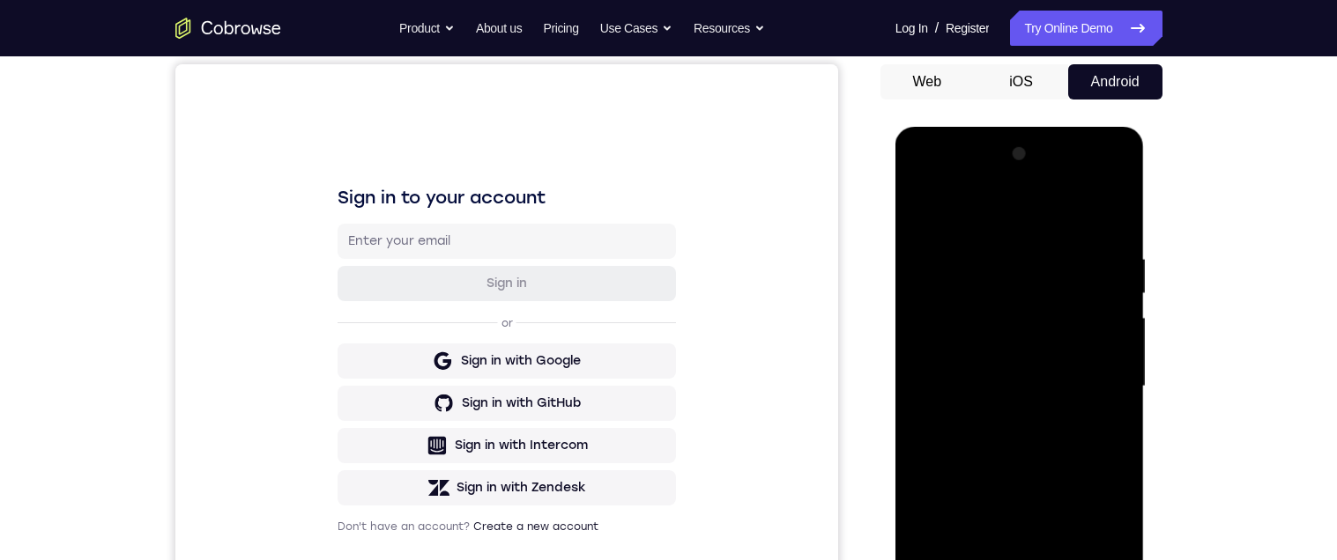
click at [1093, 375] on div at bounding box center [1020, 387] width 222 height 494
click at [1002, 421] on div at bounding box center [1020, 387] width 222 height 494
click at [1067, 367] on div at bounding box center [1020, 387] width 222 height 494
click at [961, 357] on div at bounding box center [1020, 387] width 222 height 494
click at [970, 386] on div at bounding box center [1020, 387] width 222 height 494
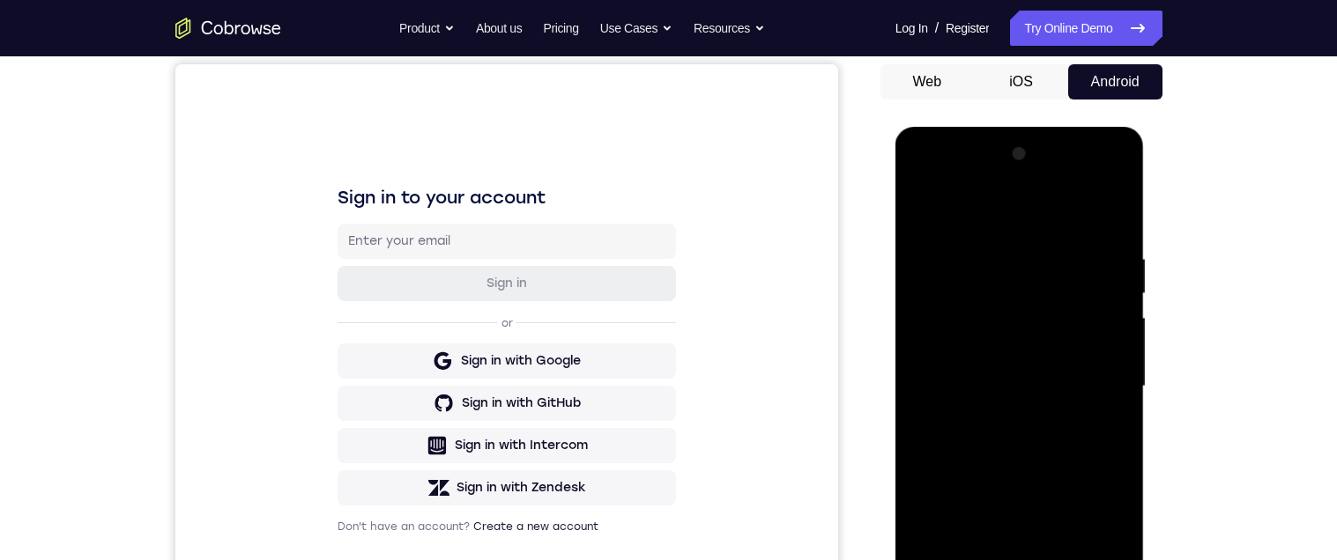
scroll to position [0, 0]
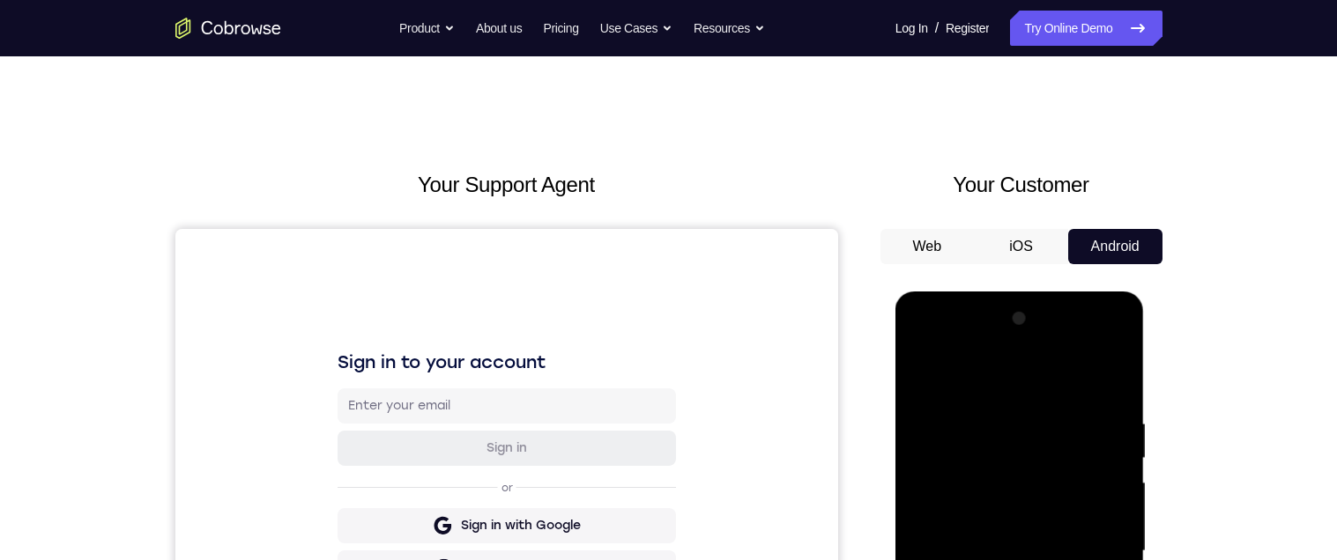
click at [1105, 560] on div at bounding box center [1020, 552] width 222 height 494
click at [1054, 560] on div at bounding box center [1020, 552] width 222 height 494
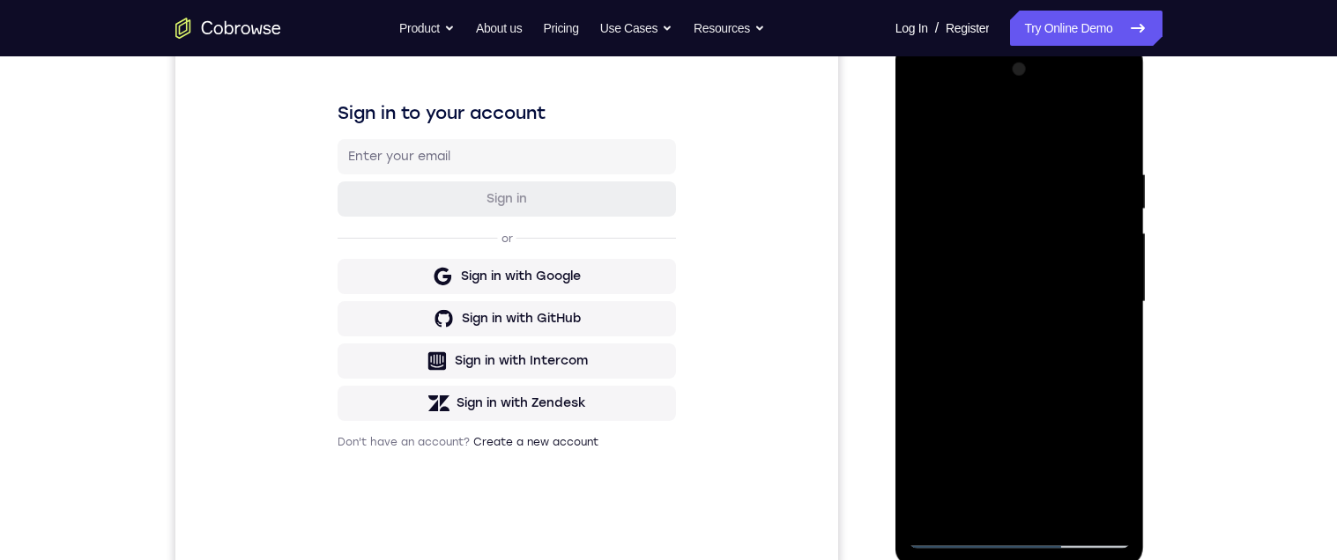
scroll to position [224, 0]
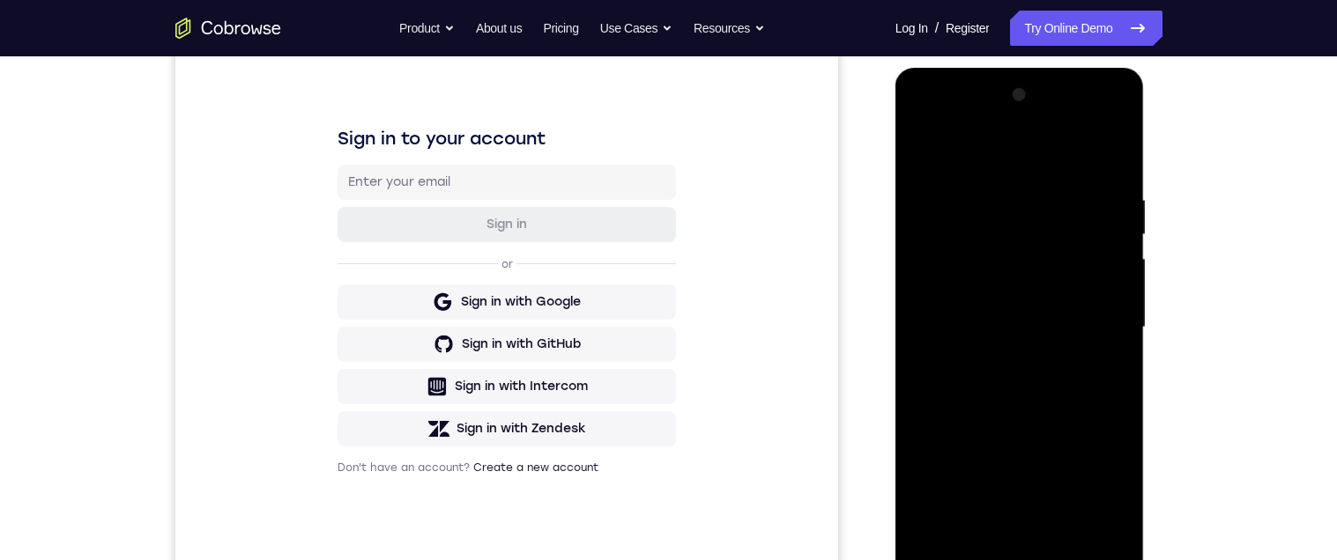
click at [992, 197] on div at bounding box center [1020, 328] width 222 height 494
click at [1121, 277] on div at bounding box center [1020, 329] width 222 height 494
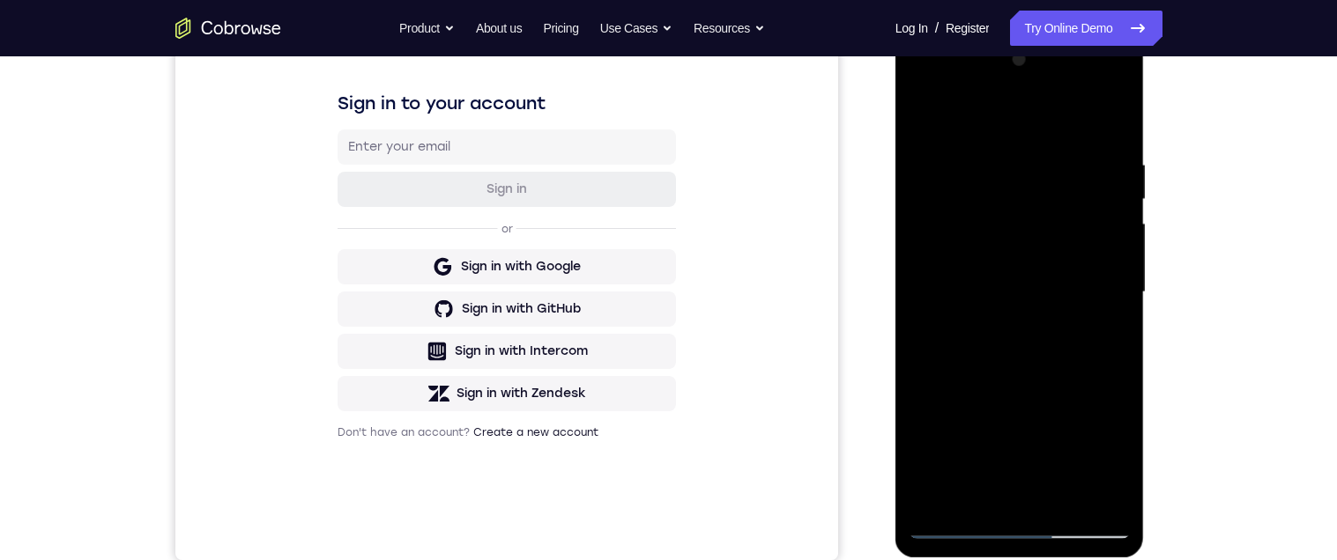
click at [1107, 266] on div at bounding box center [1020, 293] width 222 height 494
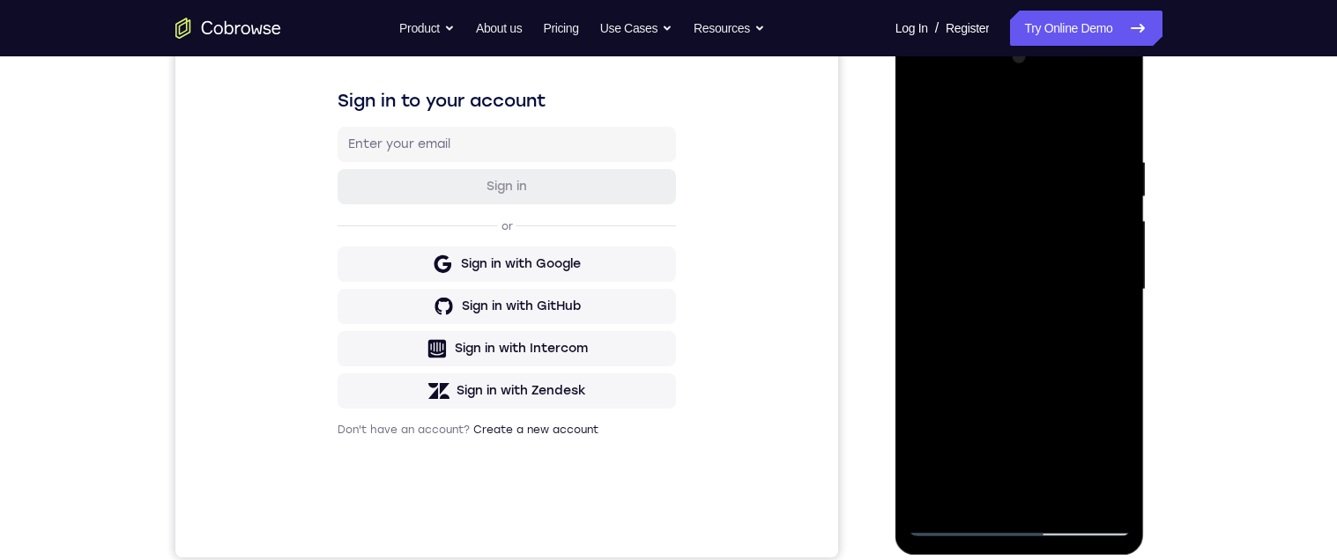
click at [1105, 272] on div at bounding box center [1020, 290] width 222 height 494
click at [1108, 263] on div at bounding box center [1020, 290] width 222 height 494
click at [1108, 265] on div at bounding box center [1020, 290] width 222 height 494
click at [1055, 248] on div at bounding box center [1020, 290] width 222 height 494
click at [1107, 264] on div at bounding box center [1020, 290] width 222 height 494
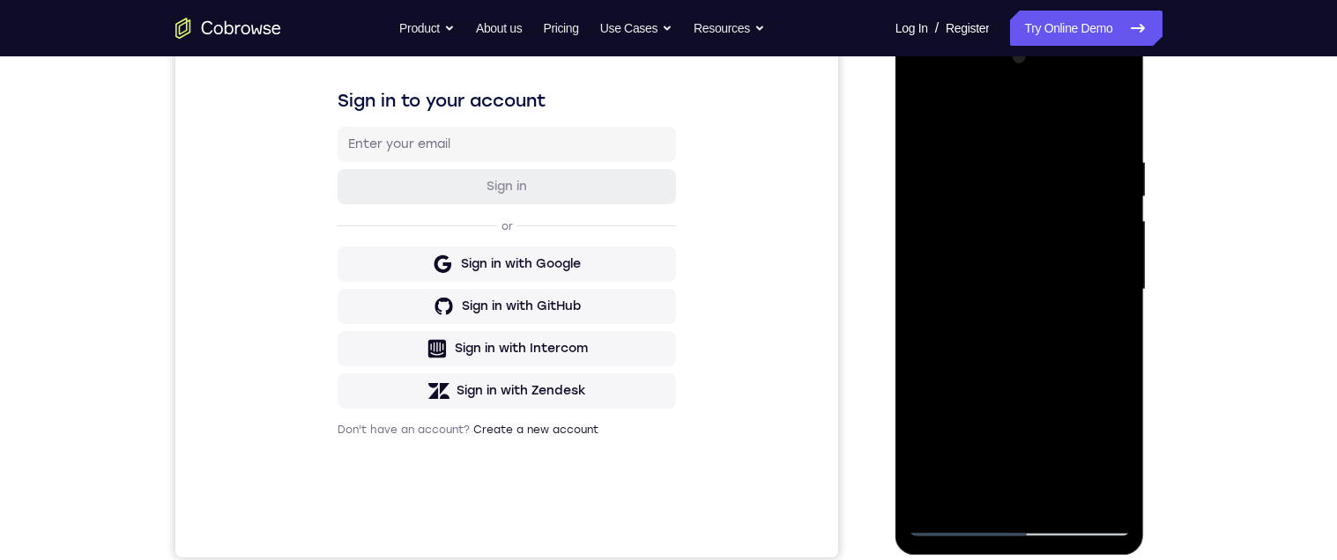
click at [1108, 262] on div at bounding box center [1020, 290] width 222 height 494
click at [1108, 279] on div at bounding box center [1020, 290] width 222 height 494
click at [1101, 276] on div at bounding box center [1020, 290] width 222 height 494
click at [1098, 262] on div at bounding box center [1020, 290] width 222 height 494
click at [1107, 301] on div at bounding box center [1020, 290] width 222 height 494
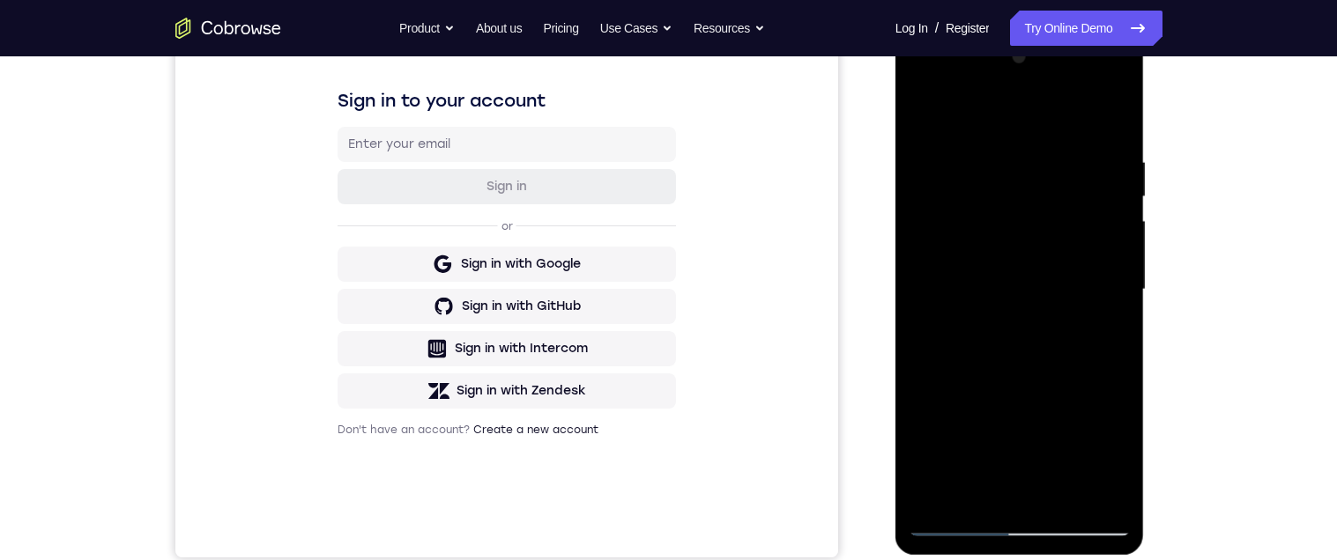
click at [1098, 230] on div at bounding box center [1020, 290] width 222 height 494
click at [1105, 213] on div at bounding box center [1020, 290] width 222 height 494
click at [1094, 260] on div at bounding box center [1020, 290] width 222 height 494
click at [1098, 239] on div at bounding box center [1020, 290] width 222 height 494
click at [1092, 241] on div at bounding box center [1020, 290] width 222 height 494
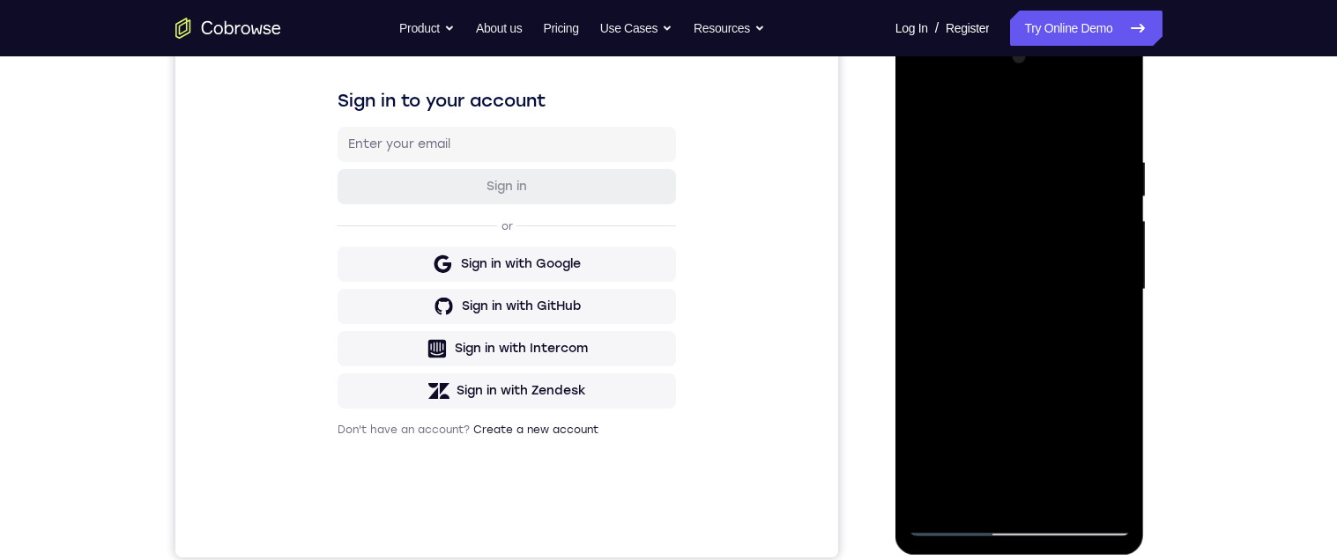
click at [1095, 238] on div at bounding box center [1020, 290] width 222 height 494
click at [1096, 236] on div at bounding box center [1020, 290] width 222 height 494
click at [1109, 119] on div at bounding box center [1020, 290] width 222 height 494
click at [1111, 168] on div at bounding box center [1020, 290] width 222 height 494
click at [1114, 169] on div at bounding box center [1020, 290] width 222 height 494
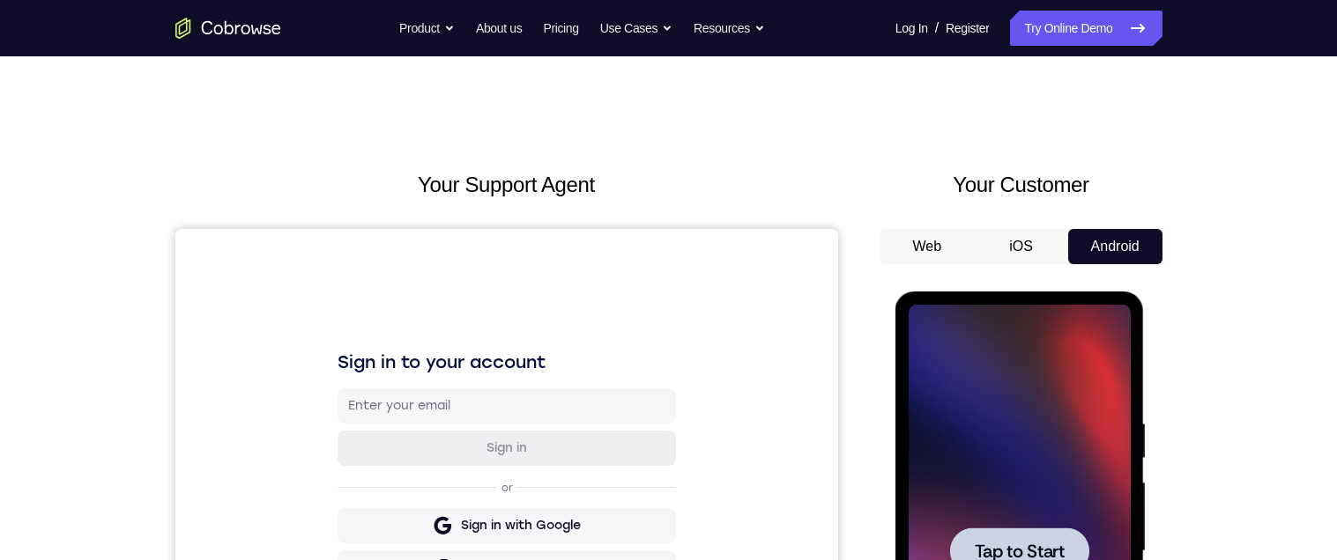
scroll to position [289, 0]
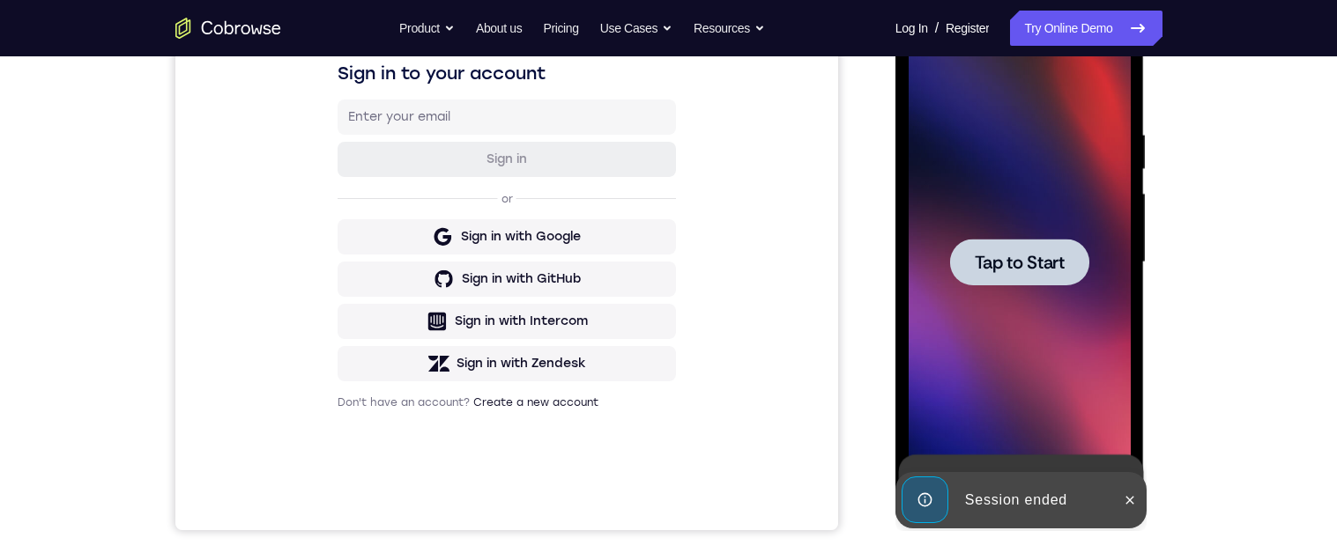
click at [1043, 254] on span "Tap to Start" at bounding box center [1020, 263] width 90 height 18
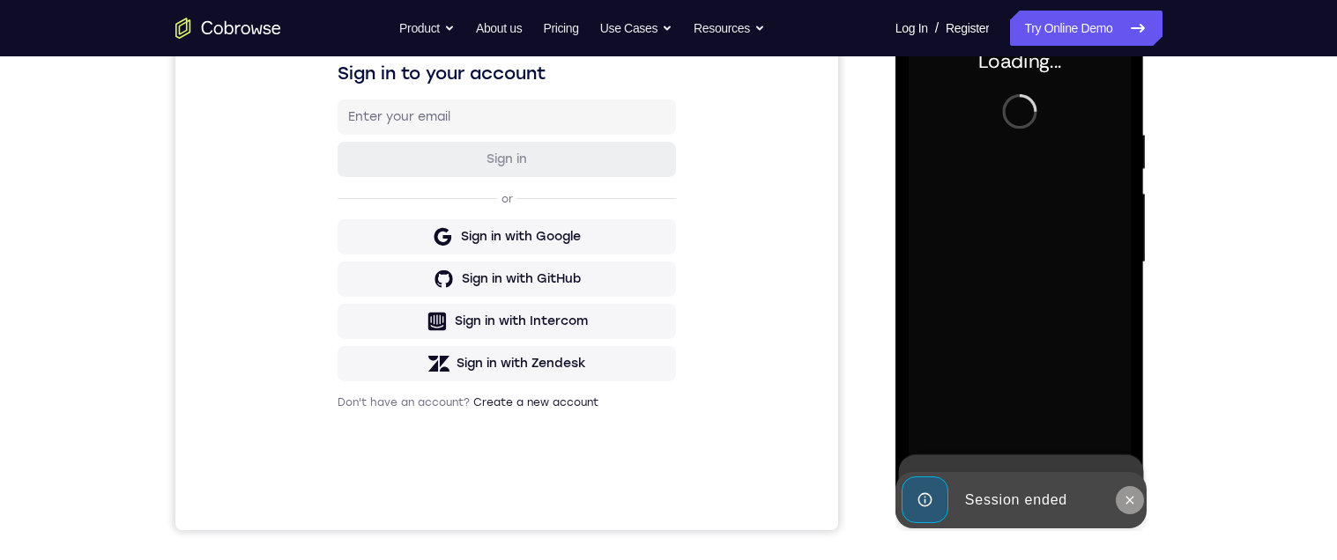
click at [1132, 501] on icon at bounding box center [1130, 500] width 8 height 8
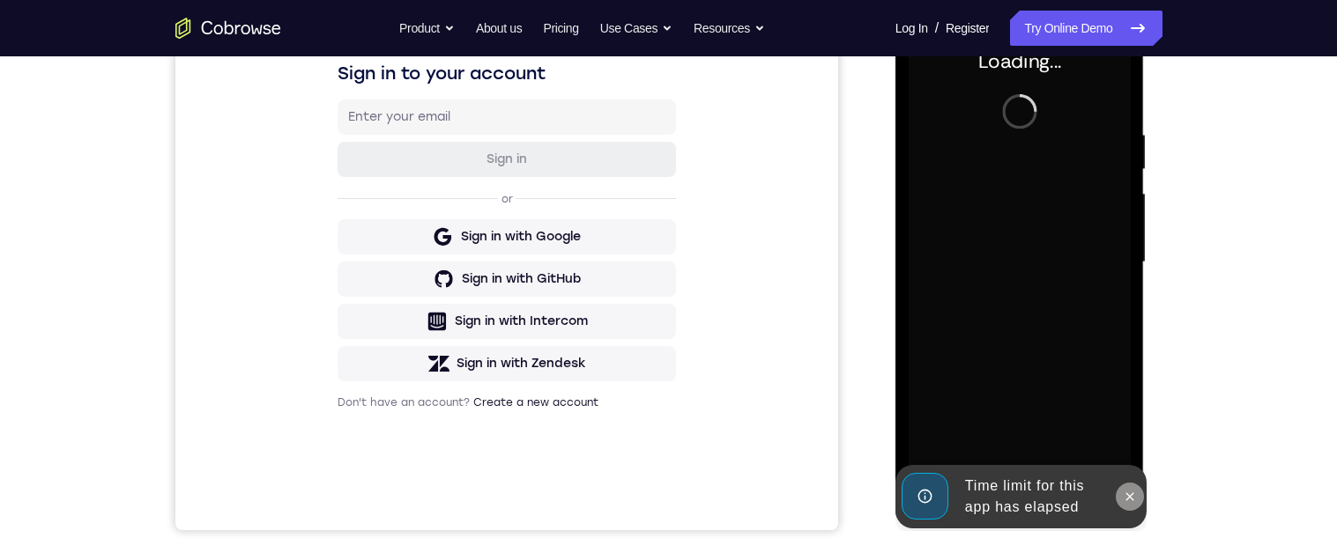
click at [1132, 487] on button at bounding box center [1130, 497] width 28 height 28
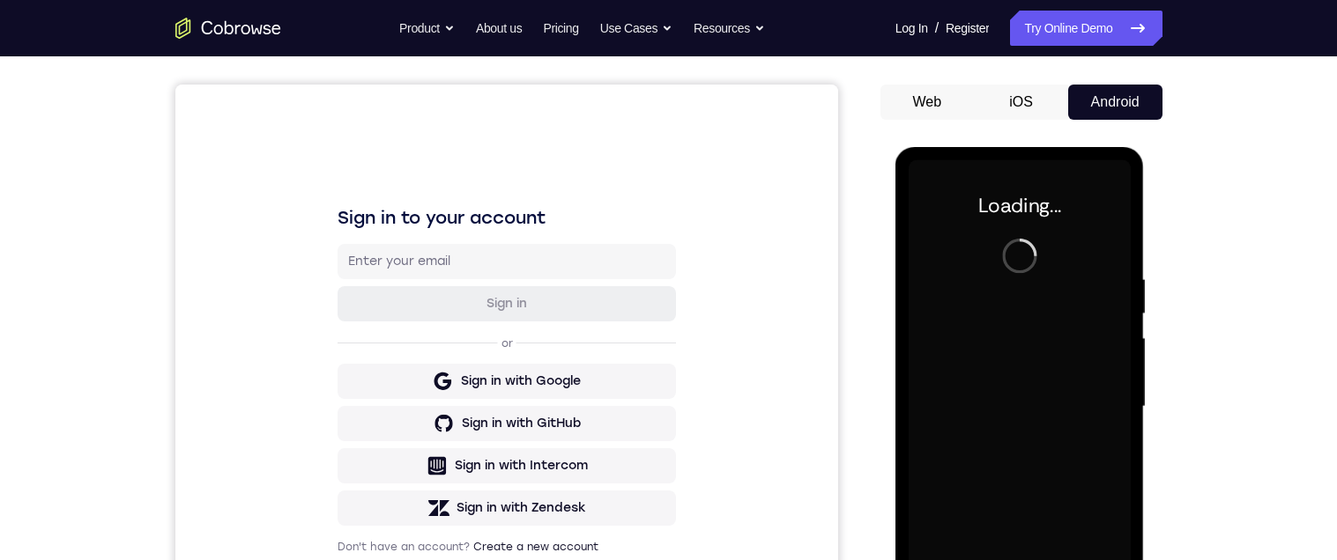
scroll to position [0, 0]
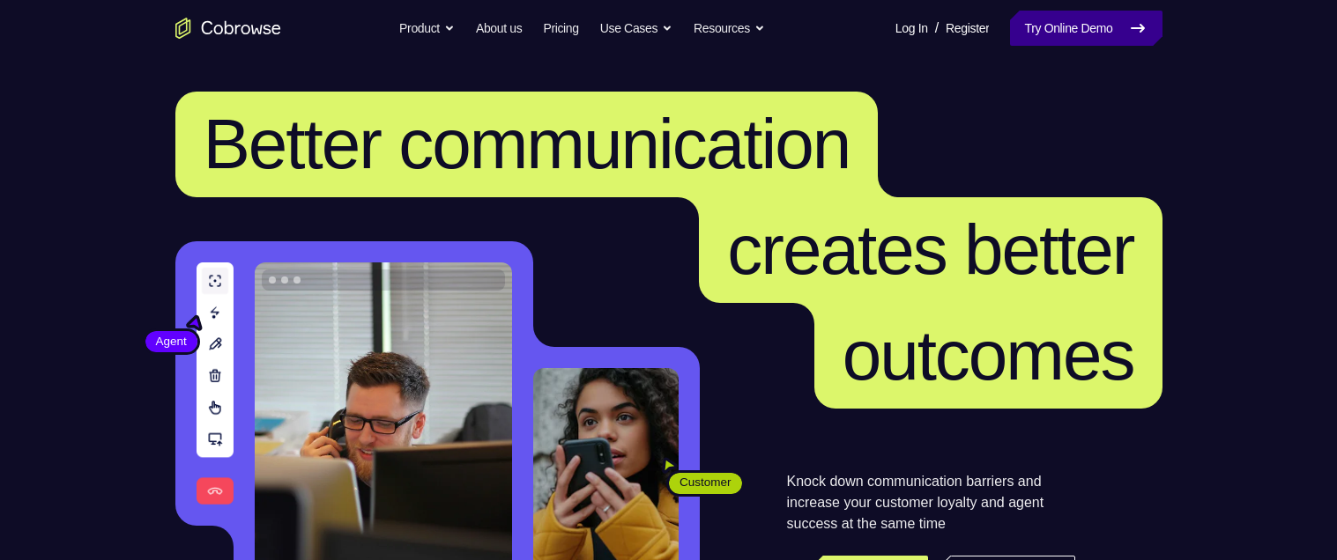
click at [1101, 30] on link "Try Online Demo" at bounding box center [1086, 28] width 152 height 35
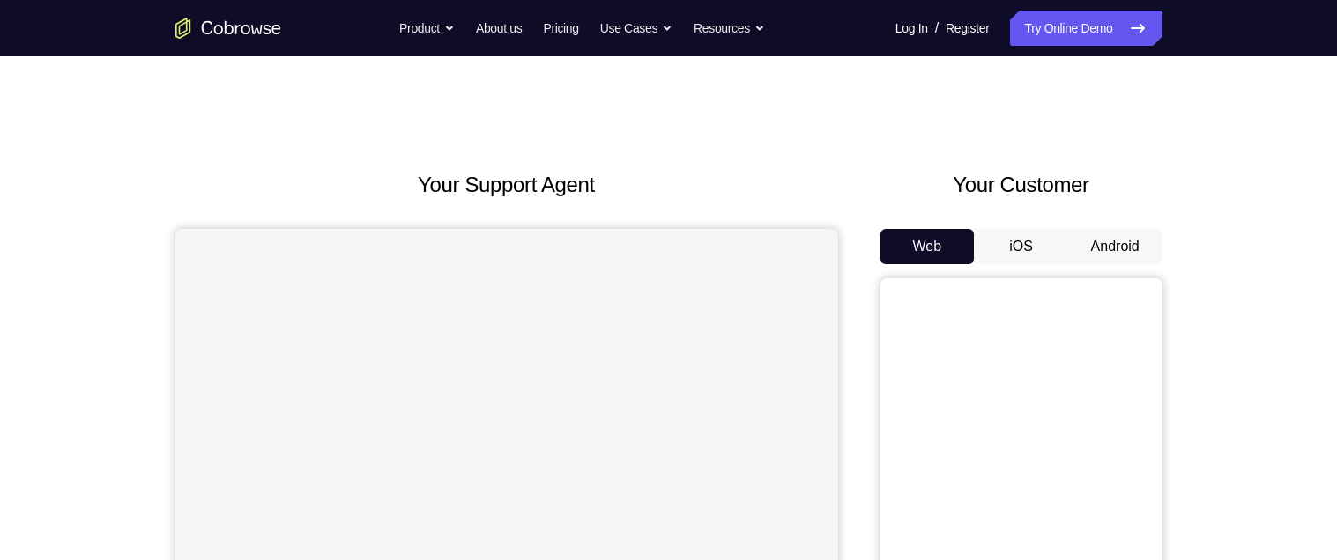
click at [1123, 248] on button "Android" at bounding box center [1115, 246] width 94 height 35
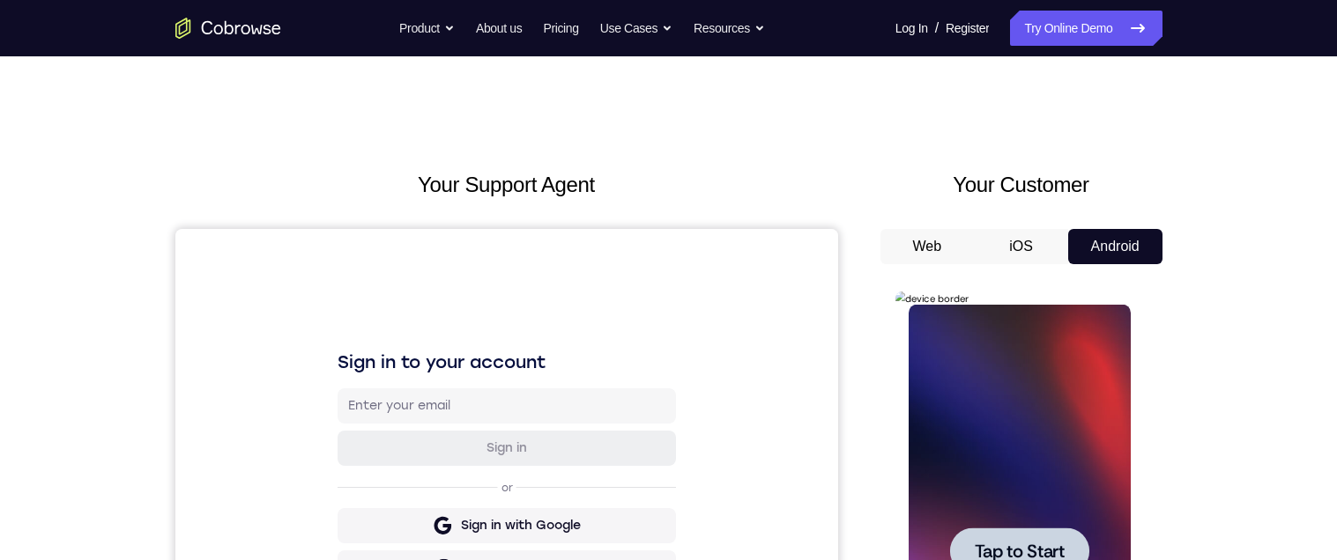
click at [1051, 548] on span "Tap to Start" at bounding box center [1020, 552] width 90 height 18
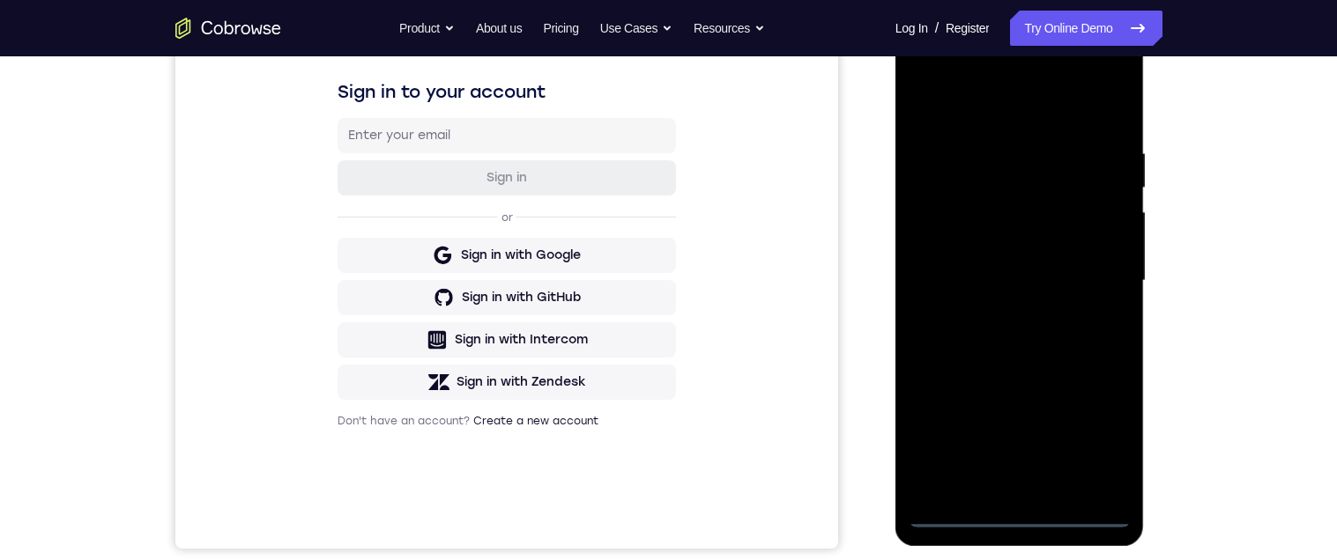
click at [1015, 511] on div at bounding box center [1020, 281] width 222 height 494
click at [1015, 509] on div at bounding box center [1020, 282] width 222 height 494
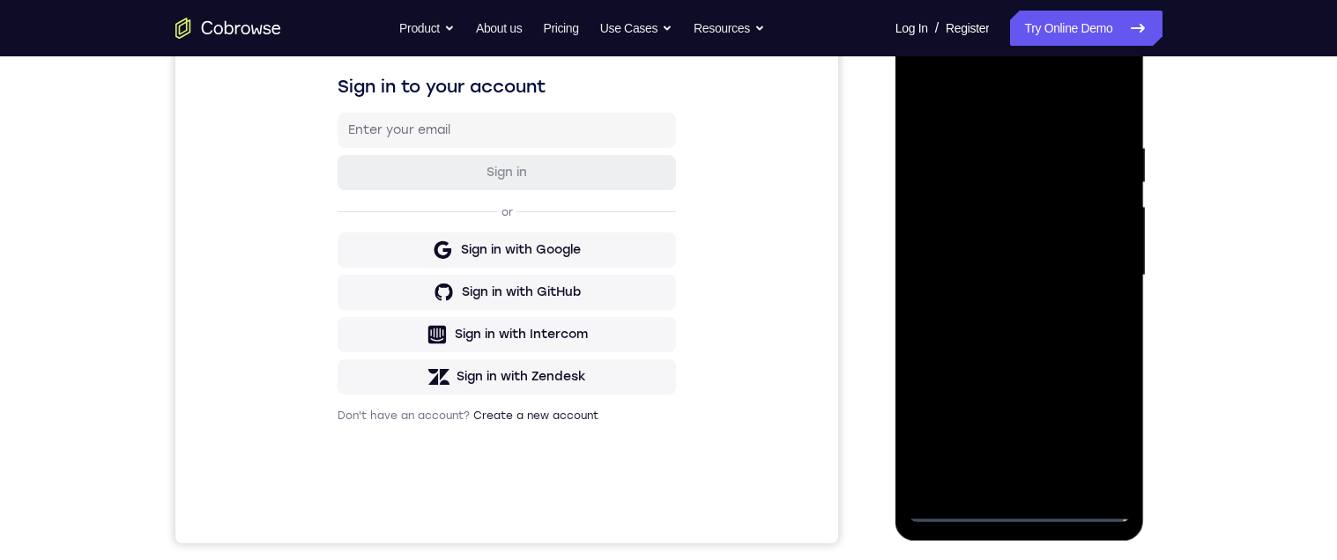
click at [1085, 428] on div at bounding box center [1020, 276] width 222 height 494
click at [1087, 428] on div at bounding box center [1020, 276] width 222 height 494
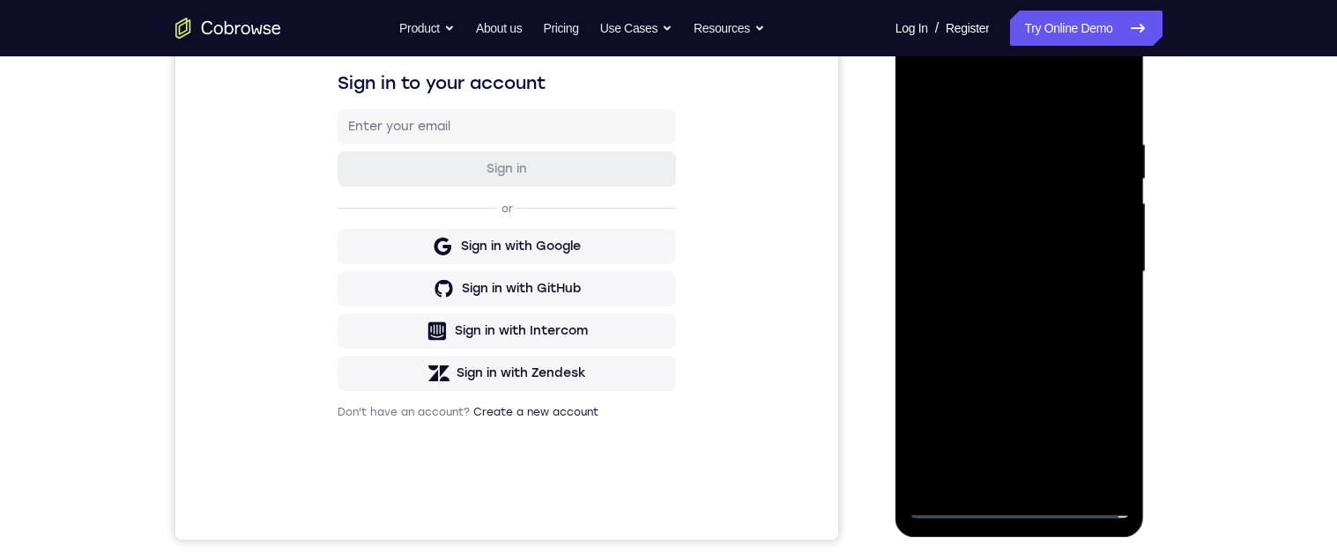
click at [1102, 420] on div at bounding box center [1020, 273] width 222 height 494
click at [1095, 423] on div at bounding box center [1020, 273] width 222 height 494
click at [1096, 429] on div at bounding box center [1020, 273] width 222 height 494
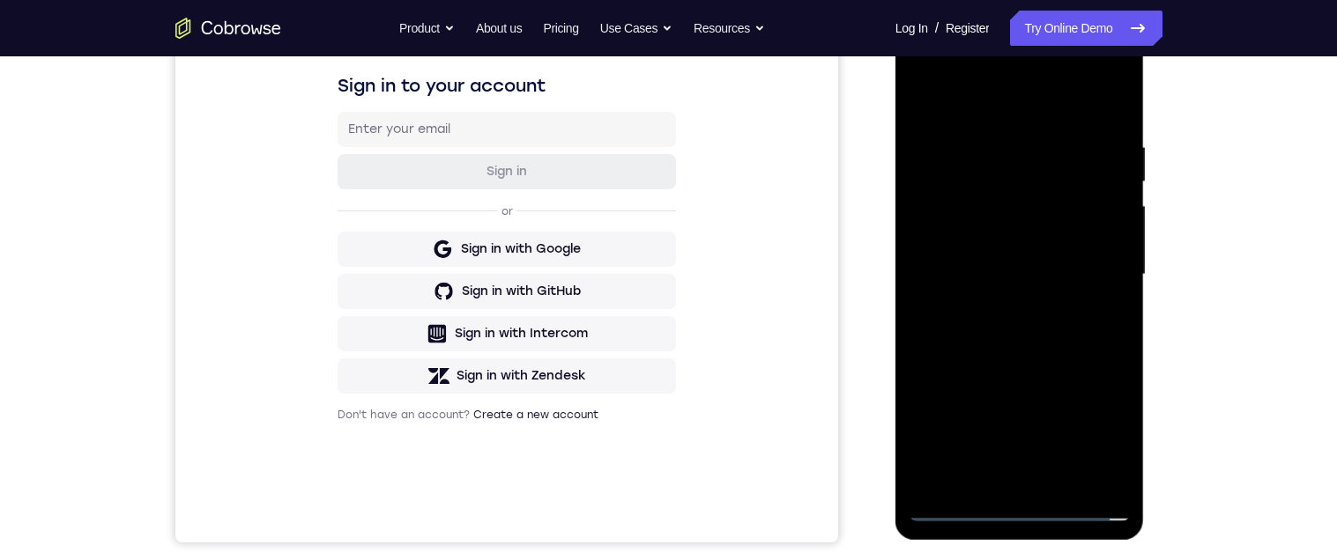
click at [1040, 101] on div at bounding box center [1020, 275] width 222 height 494
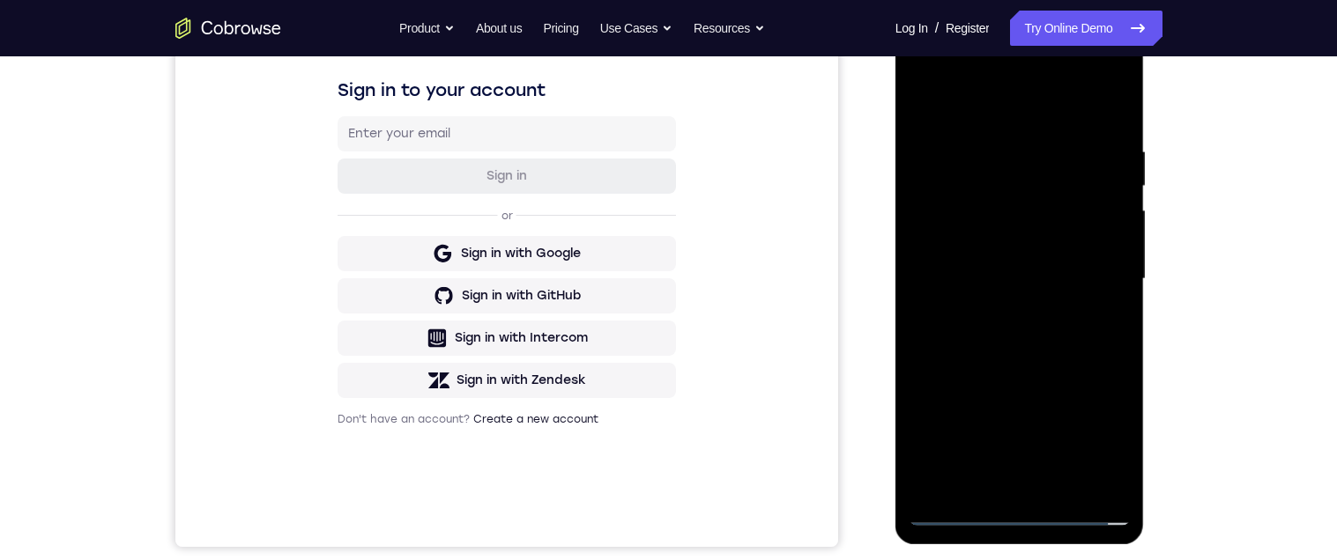
click at [1096, 259] on div at bounding box center [1020, 280] width 222 height 494
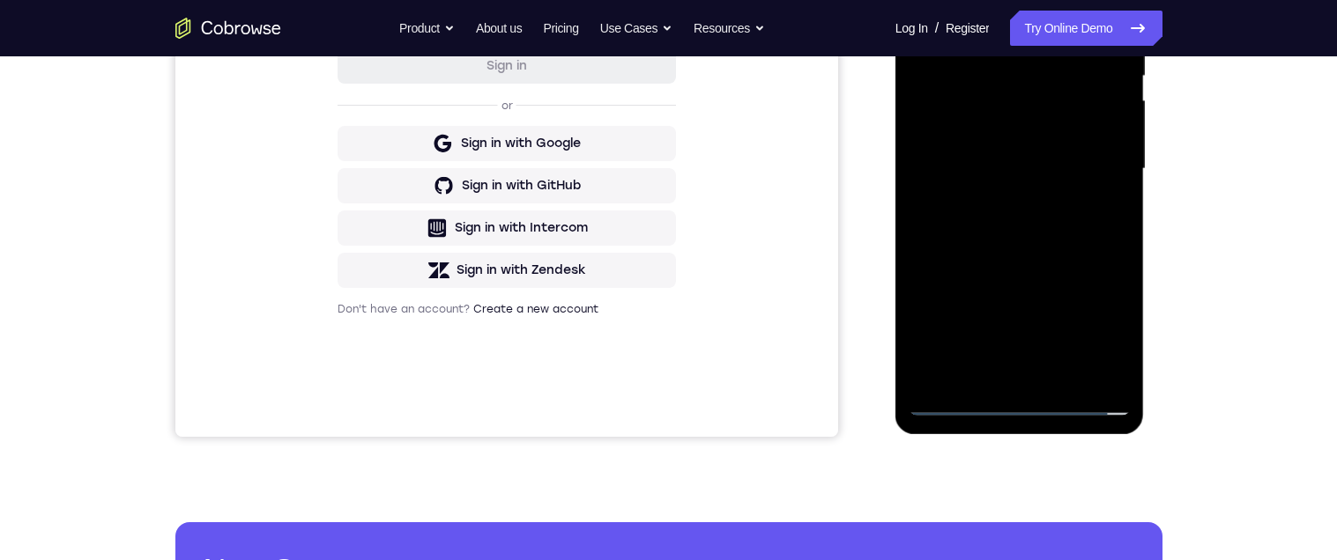
scroll to position [384, 0]
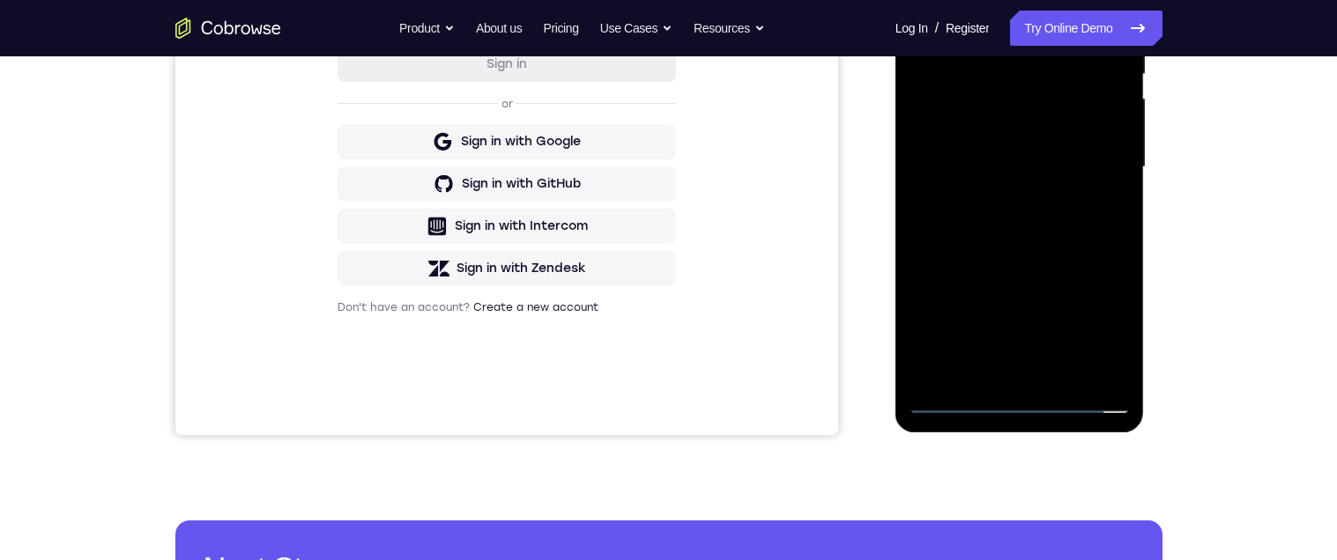
click at [1006, 381] on div at bounding box center [1020, 168] width 222 height 494
click at [1060, 137] on div at bounding box center [1020, 169] width 222 height 494
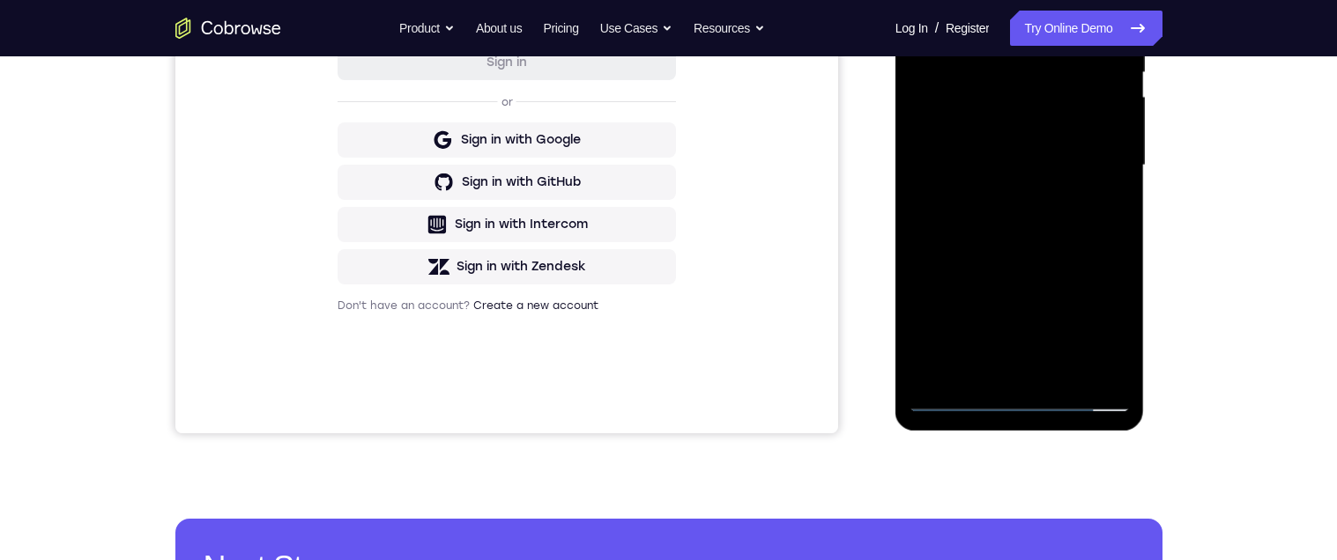
click at [1061, 123] on div at bounding box center [1020, 166] width 222 height 494
click at [1074, 167] on div at bounding box center [1020, 166] width 222 height 494
click at [1040, 235] on div at bounding box center [1020, 166] width 222 height 494
click at [1046, 219] on div at bounding box center [1020, 166] width 222 height 494
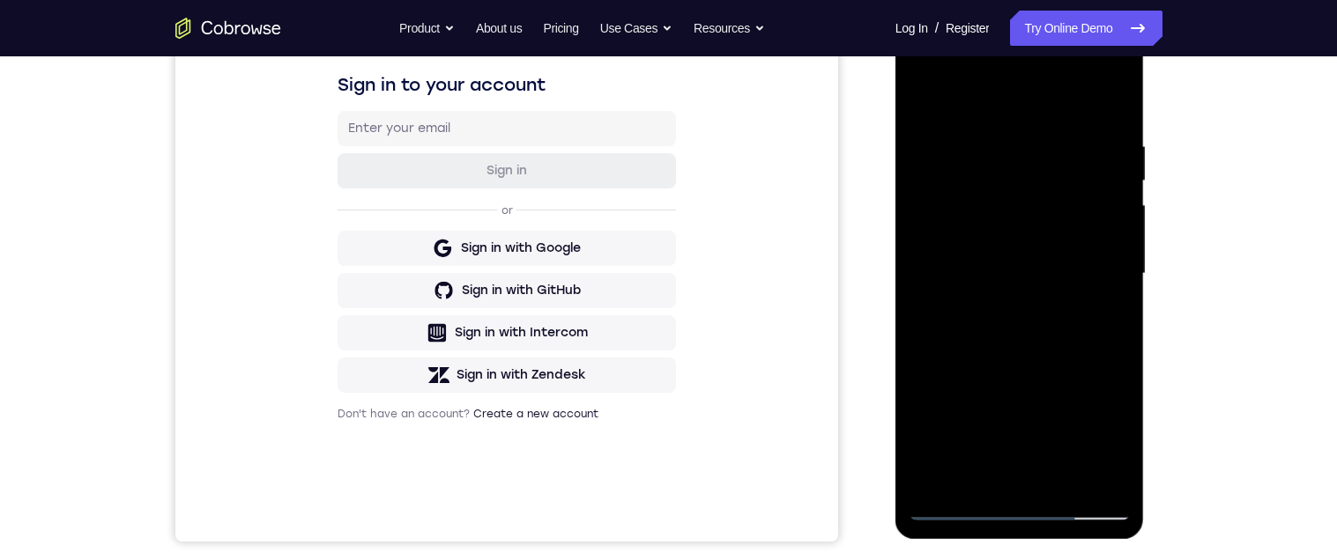
scroll to position [264, 0]
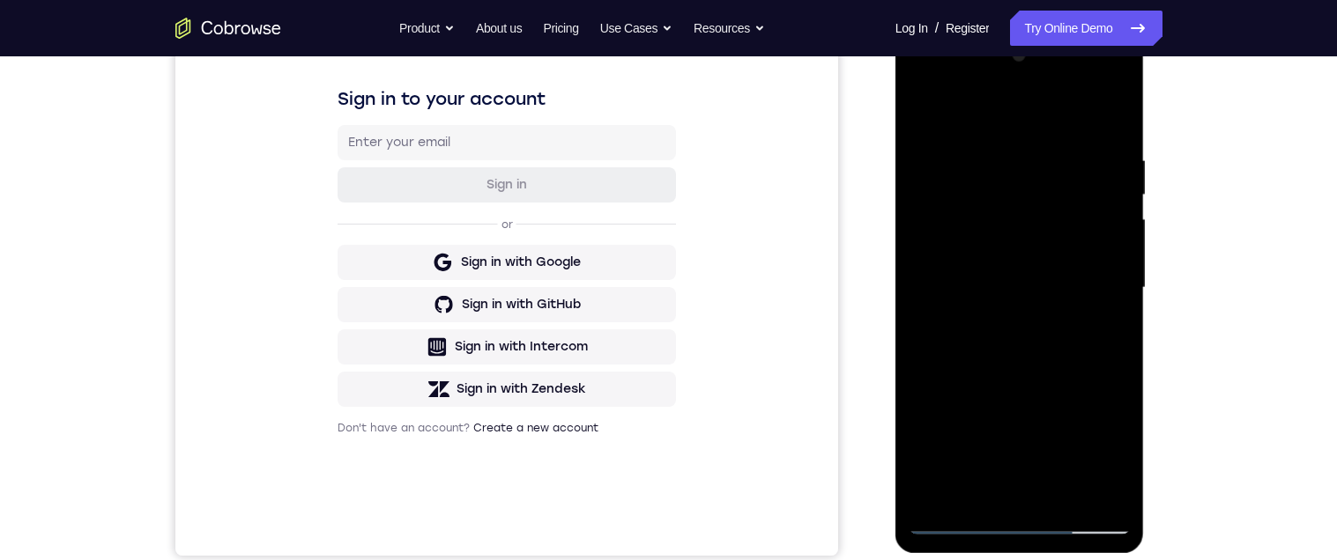
click at [1080, 355] on div at bounding box center [1020, 288] width 222 height 494
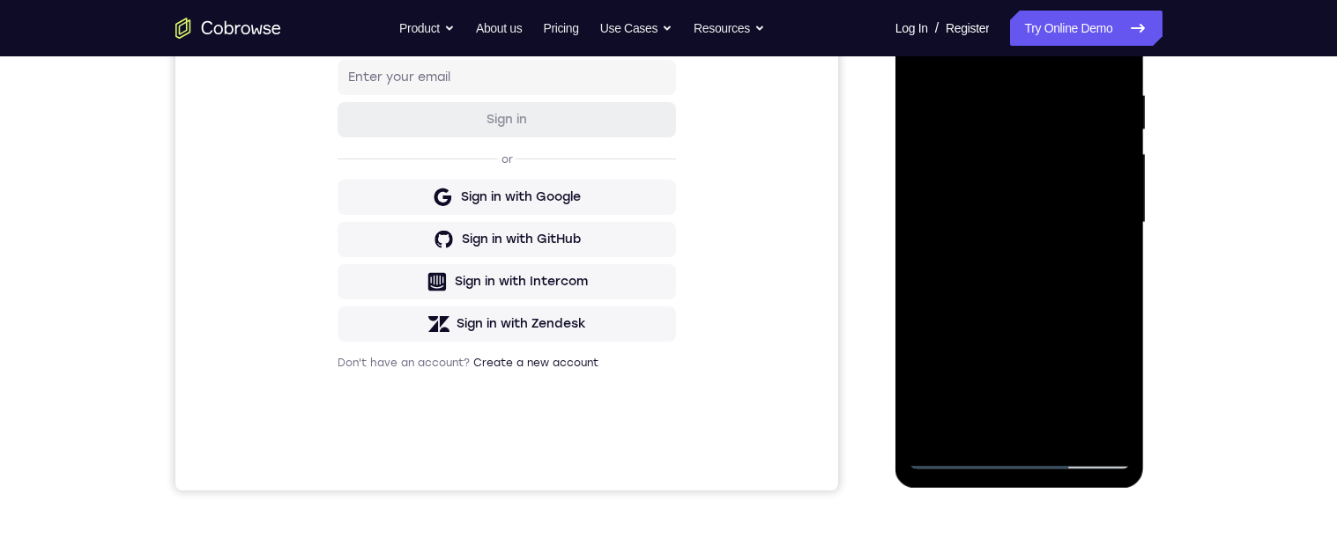
click at [1121, 265] on div at bounding box center [1020, 223] width 222 height 494
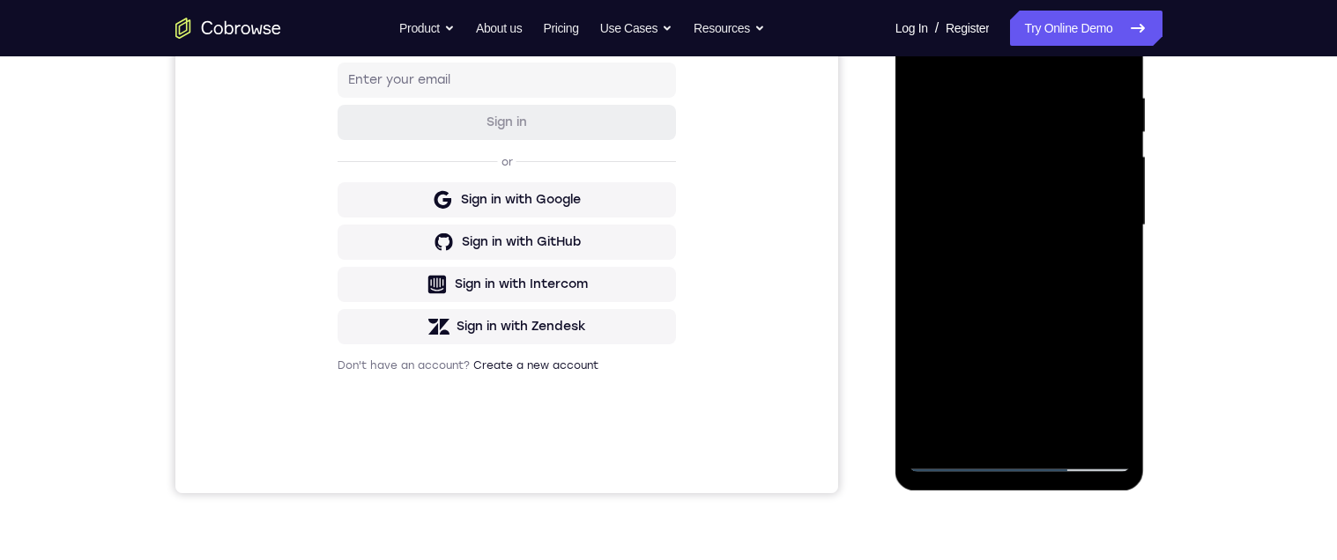
click at [1121, 269] on div at bounding box center [1020, 226] width 222 height 494
click at [1117, 269] on div at bounding box center [1020, 226] width 222 height 494
click at [1112, 267] on div at bounding box center [1020, 226] width 222 height 494
click at [986, 96] on div at bounding box center [1020, 226] width 222 height 494
click at [1094, 172] on div at bounding box center [1020, 226] width 222 height 494
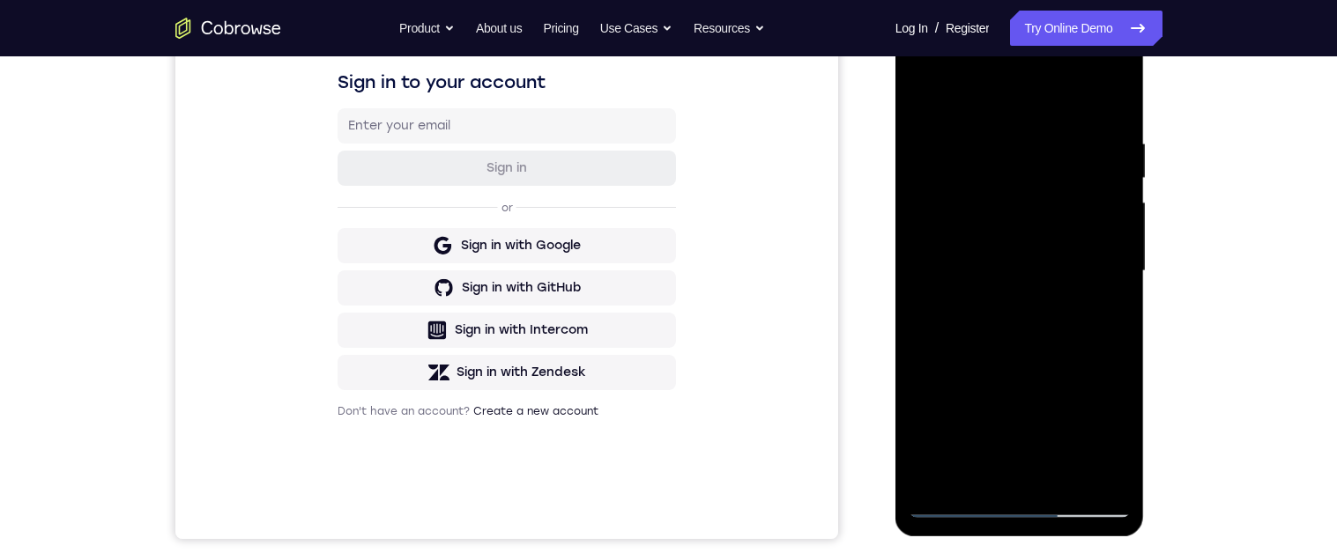
scroll to position [308, 0]
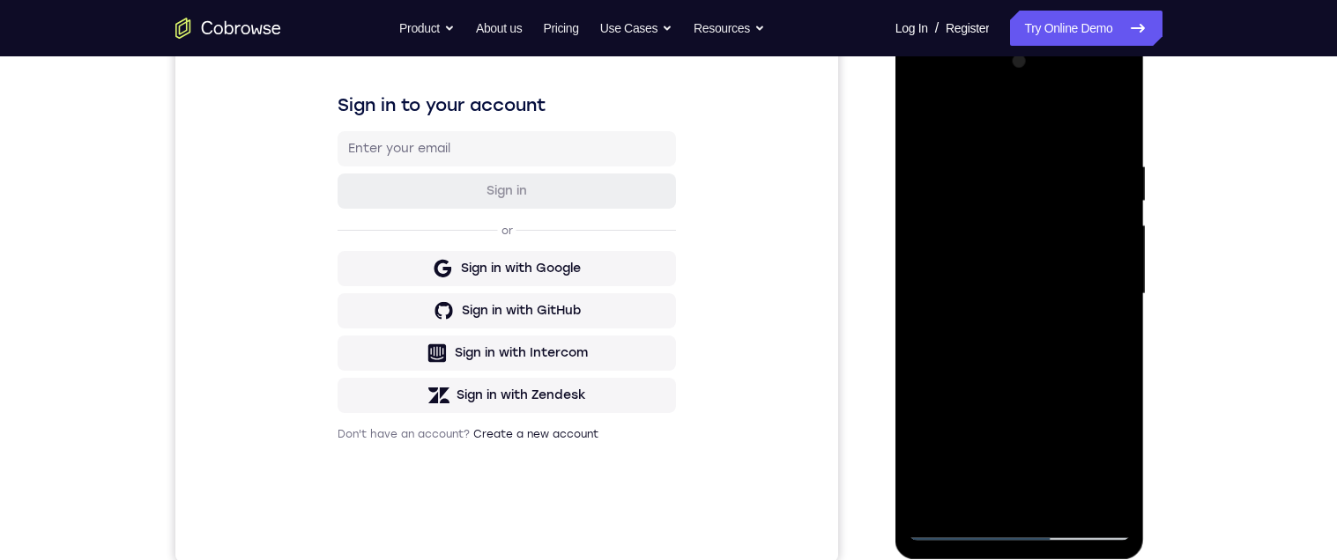
click at [1110, 132] on div at bounding box center [1020, 295] width 222 height 494
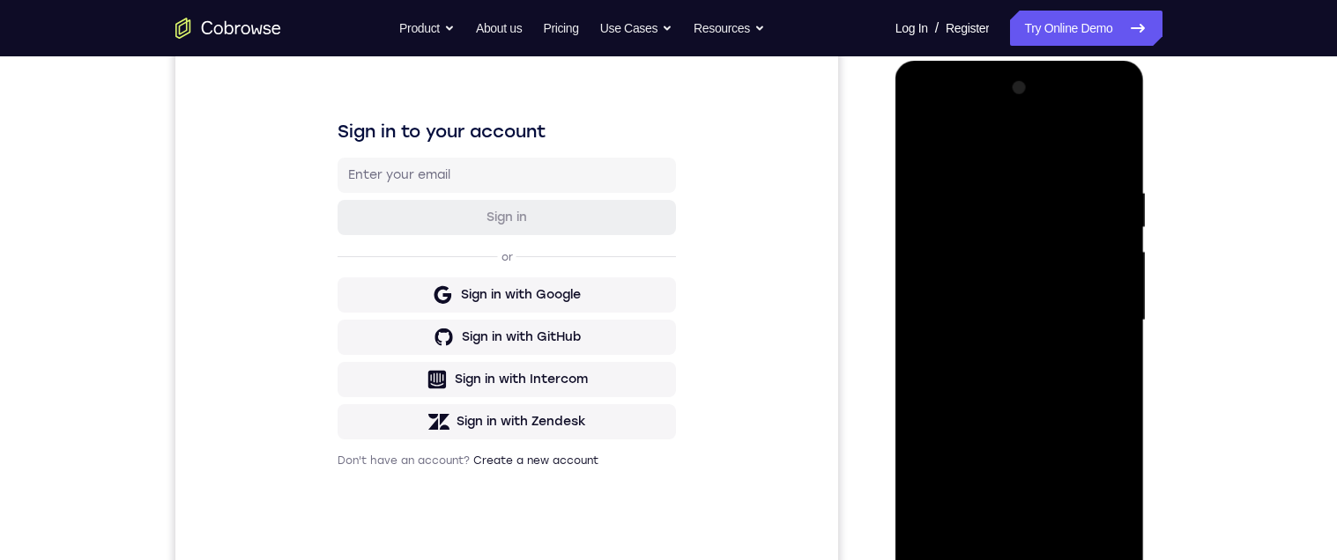
click at [1110, 217] on div at bounding box center [1020, 321] width 222 height 494
click at [1113, 212] on div at bounding box center [1020, 321] width 222 height 494
click at [1112, 217] on div at bounding box center [1020, 321] width 222 height 494
click at [1111, 220] on div at bounding box center [1020, 321] width 222 height 494
click at [1113, 207] on div at bounding box center [1020, 321] width 222 height 494
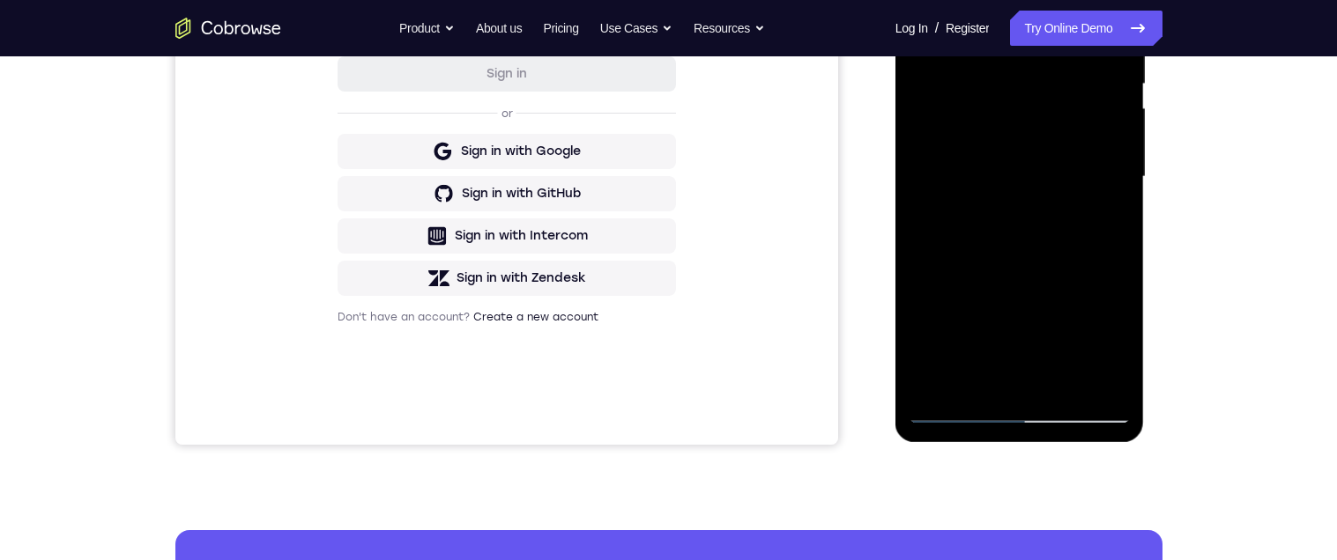
scroll to position [376, 0]
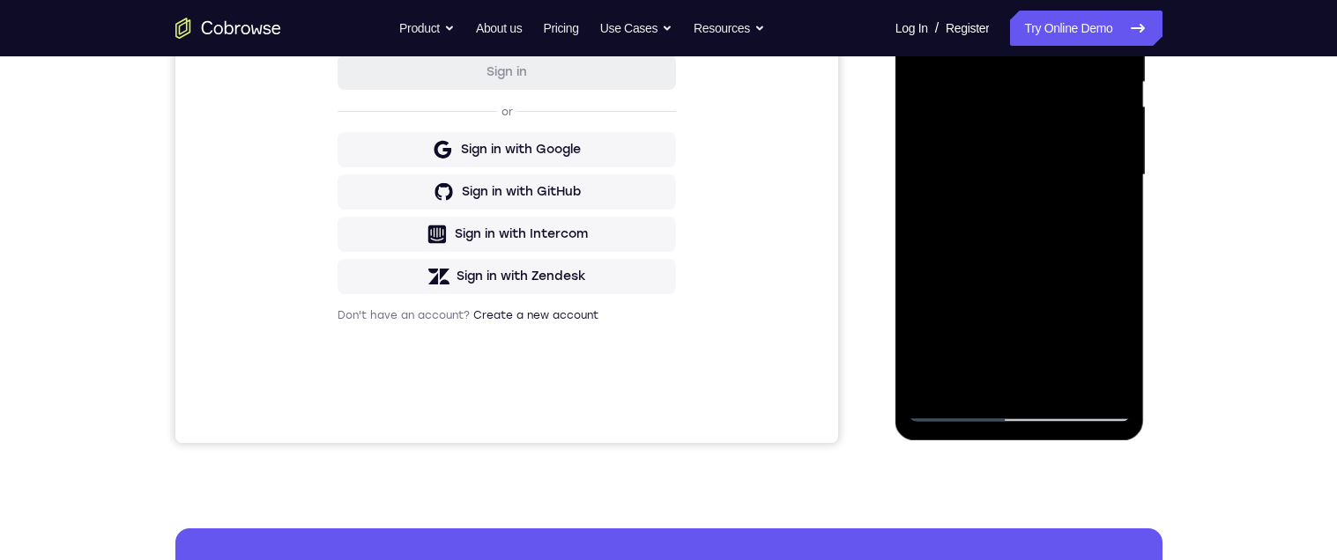
click at [1108, 182] on div at bounding box center [1020, 176] width 222 height 494
click at [1102, 178] on div at bounding box center [1020, 176] width 222 height 494
click at [1113, 176] on div at bounding box center [1020, 176] width 222 height 494
click at [1117, 178] on div at bounding box center [1020, 176] width 222 height 494
click at [1102, 173] on div at bounding box center [1020, 176] width 222 height 494
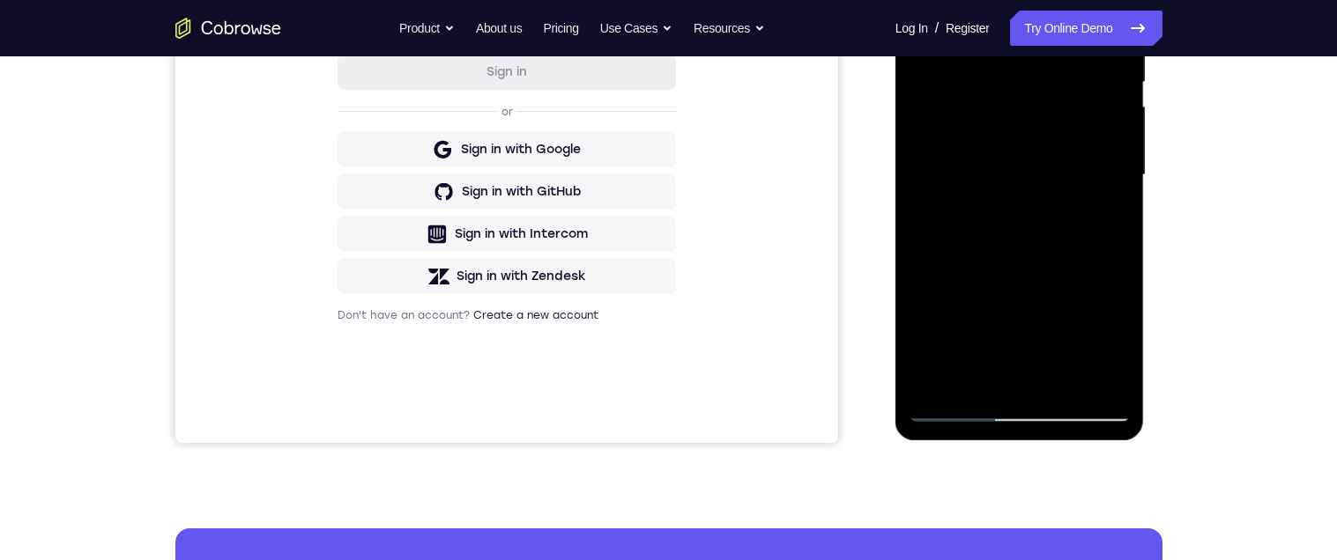
click at [1118, 172] on div at bounding box center [1020, 176] width 222 height 494
click at [1114, 152] on div at bounding box center [1020, 176] width 222 height 494
click at [1110, 152] on div at bounding box center [1020, 176] width 222 height 494
click at [1117, 151] on div at bounding box center [1020, 176] width 222 height 494
click at [1116, 157] on div at bounding box center [1020, 176] width 222 height 494
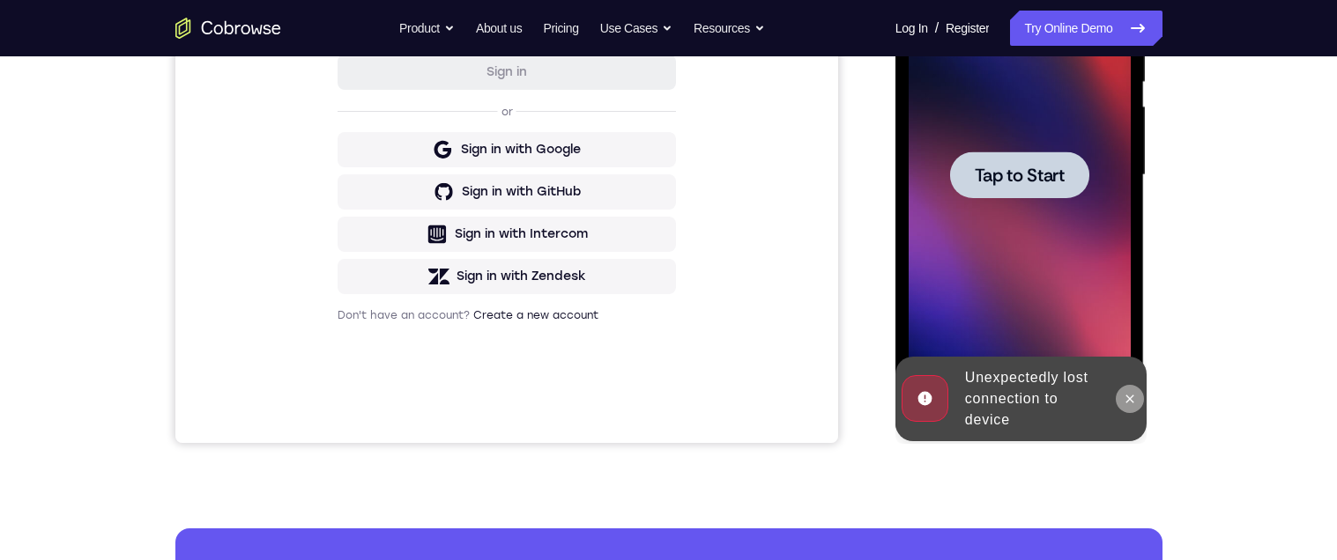
click at [1119, 404] on button at bounding box center [1130, 399] width 28 height 28
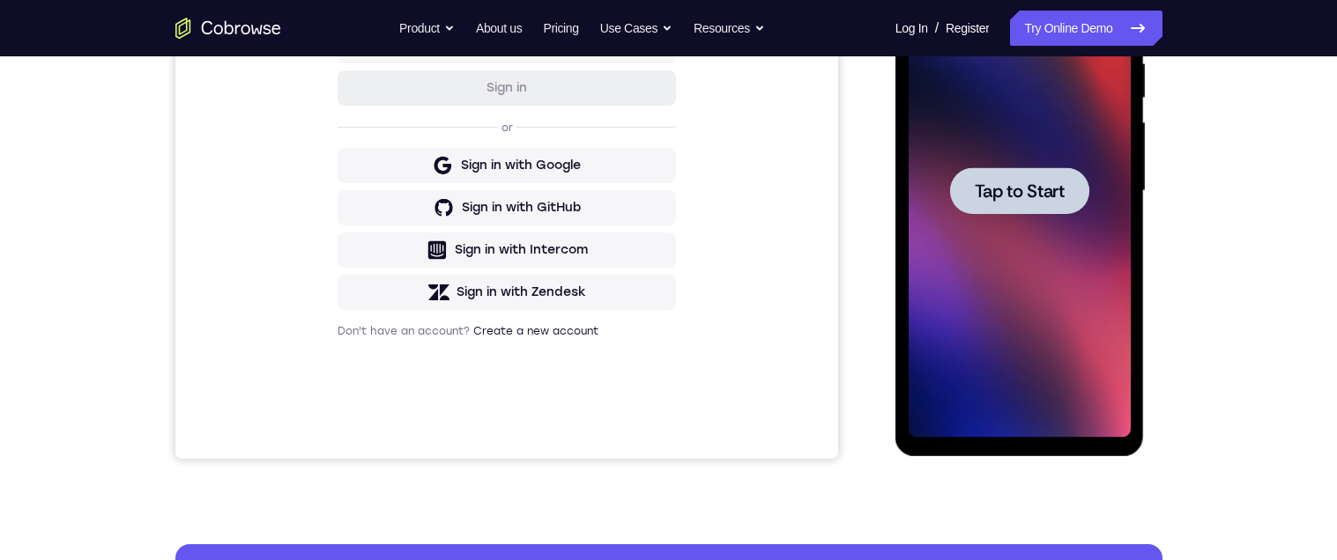
scroll to position [0, 0]
